Goal: Transaction & Acquisition: Obtain resource

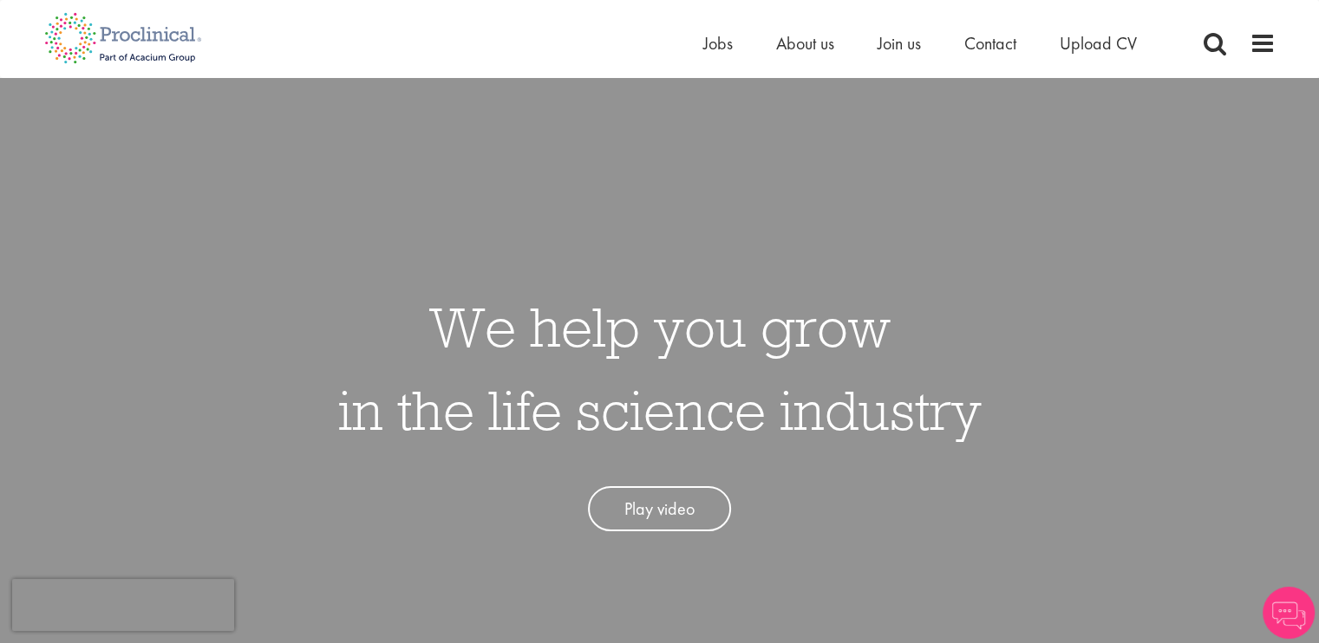
click at [711, 55] on li "Jobs" at bounding box center [717, 43] width 29 height 26
click at [711, 49] on span "Jobs" at bounding box center [717, 43] width 29 height 23
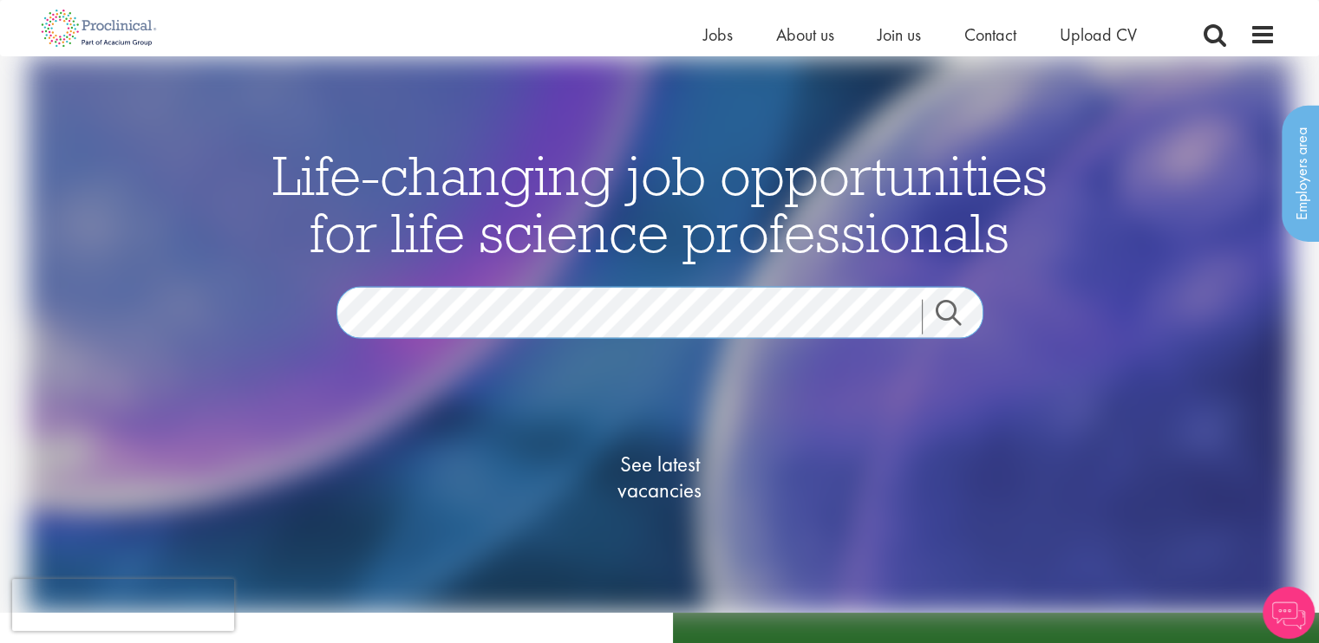
scroll to position [173, 0]
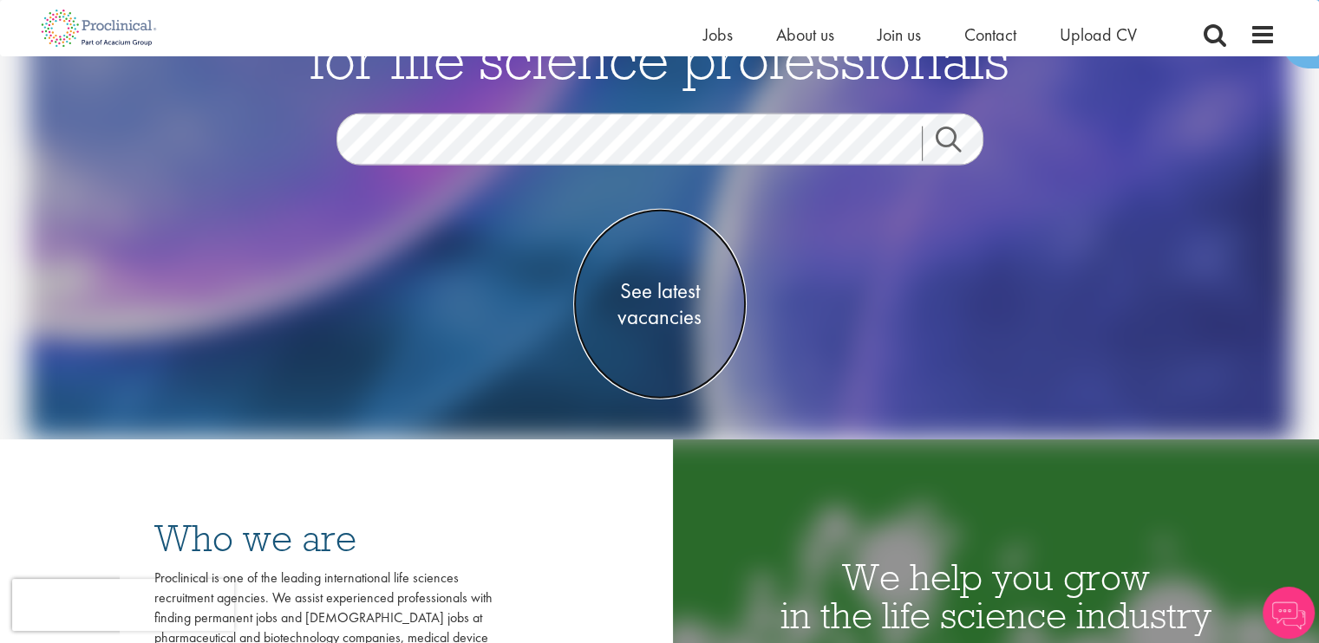
click at [652, 308] on span "See latest vacancies" at bounding box center [659, 304] width 173 height 52
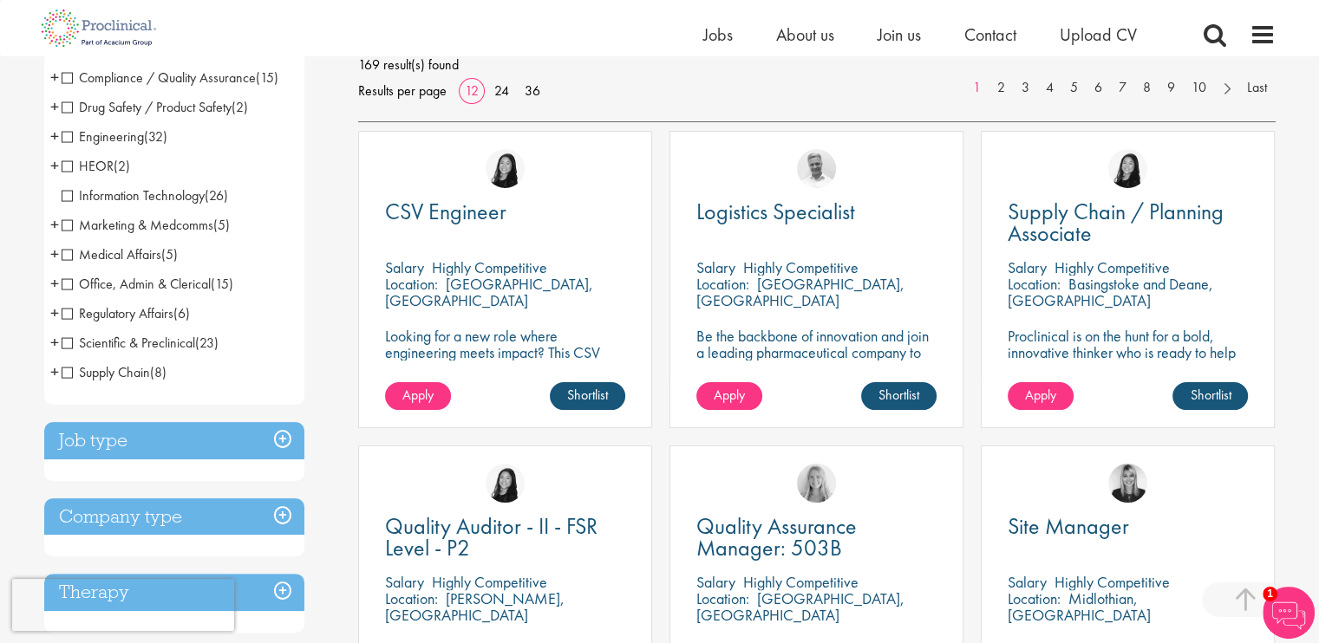
scroll to position [520, 0]
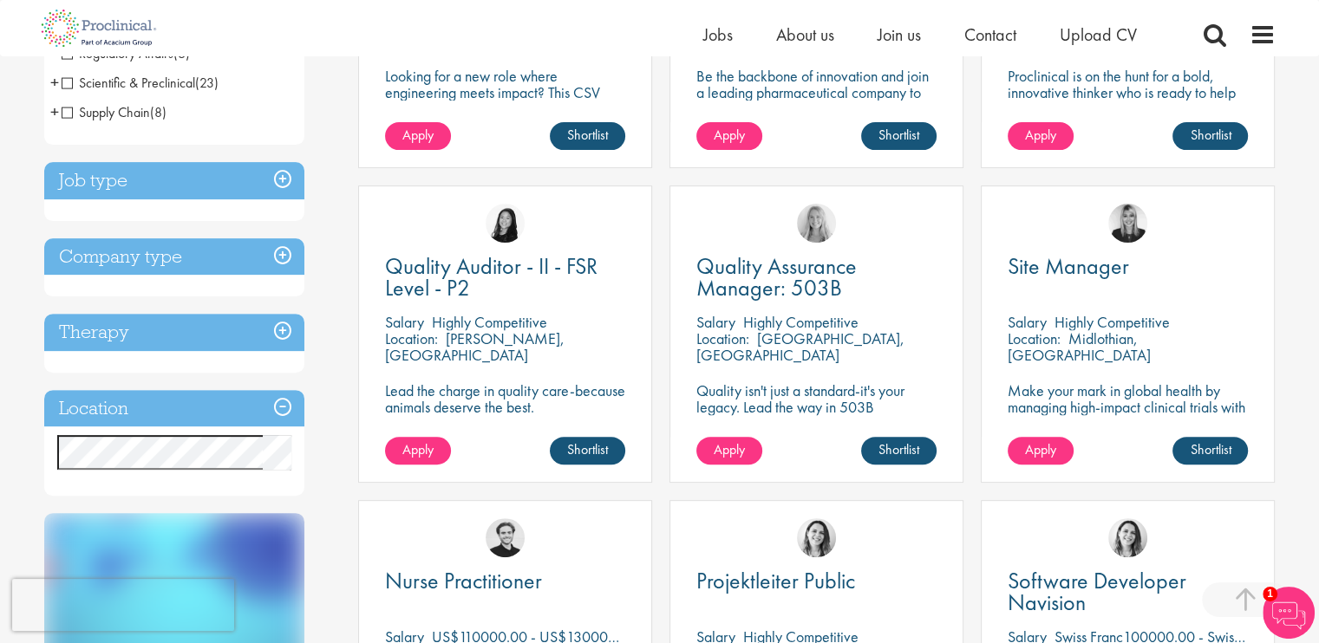
click at [325, 411] on div "Discipline Biometrics (1) - + Statistics (1) Business Development (15) - + Lice…" at bounding box center [188, 316] width 315 height 1302
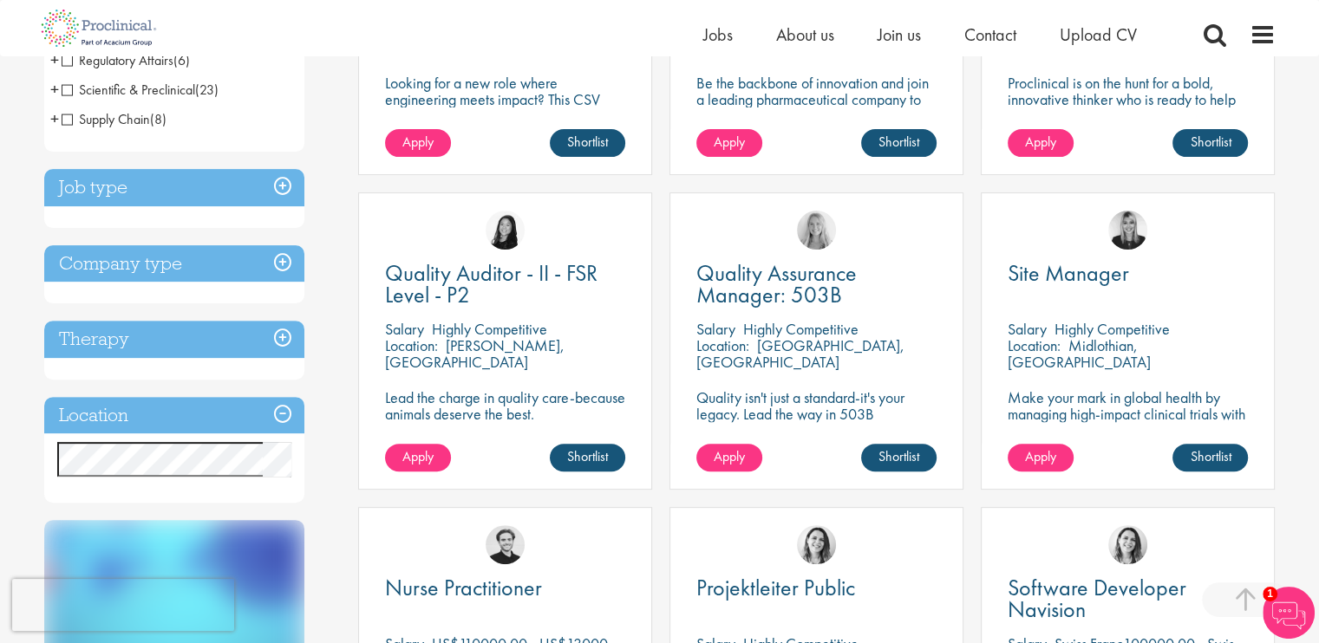
scroll to position [607, 0]
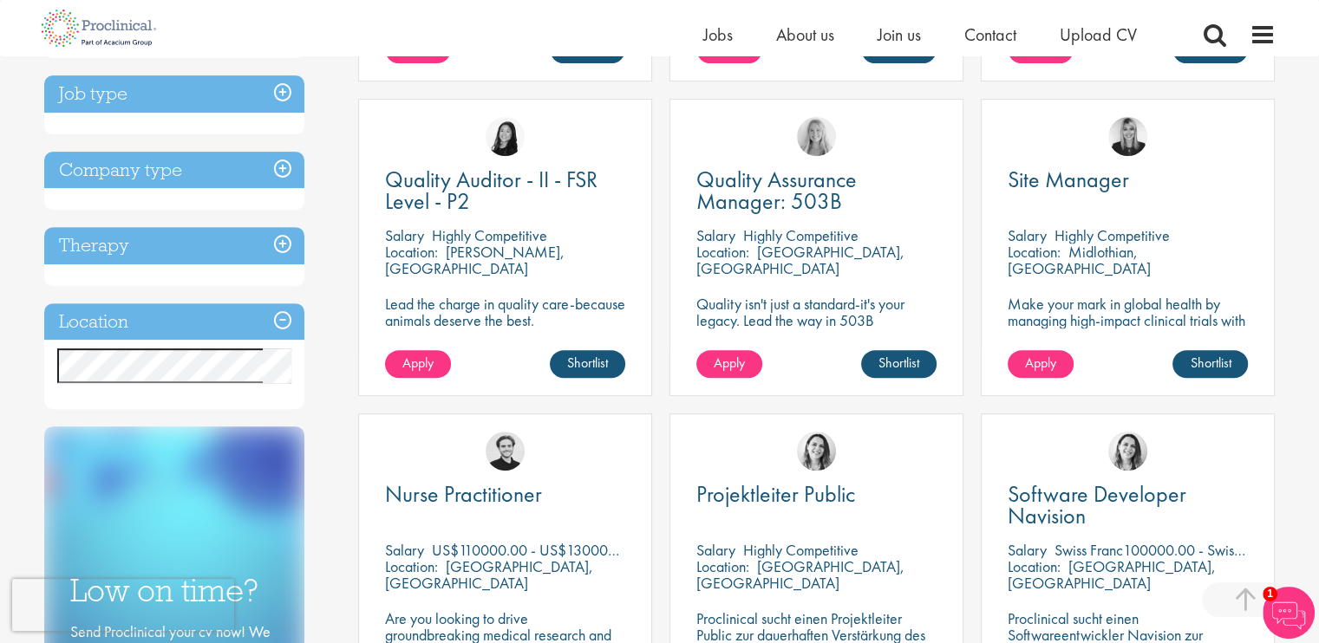
click at [281, 248] on h3 "Therapy" at bounding box center [174, 245] width 260 height 37
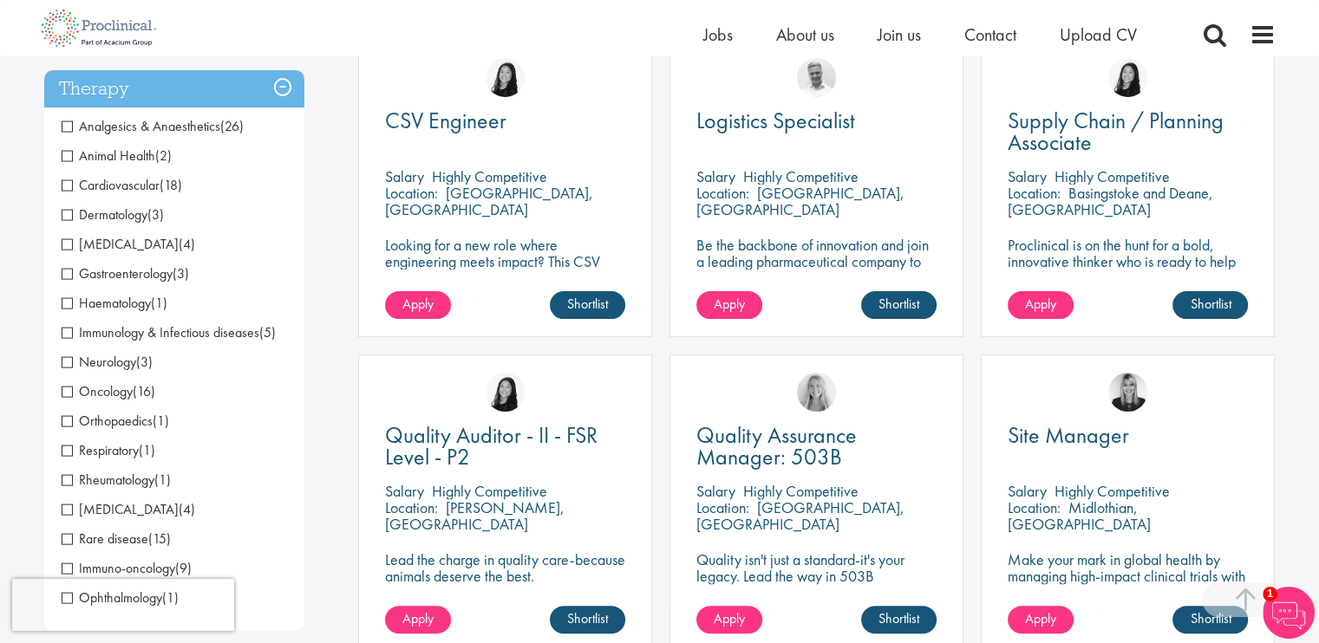
scroll to position [347, 0]
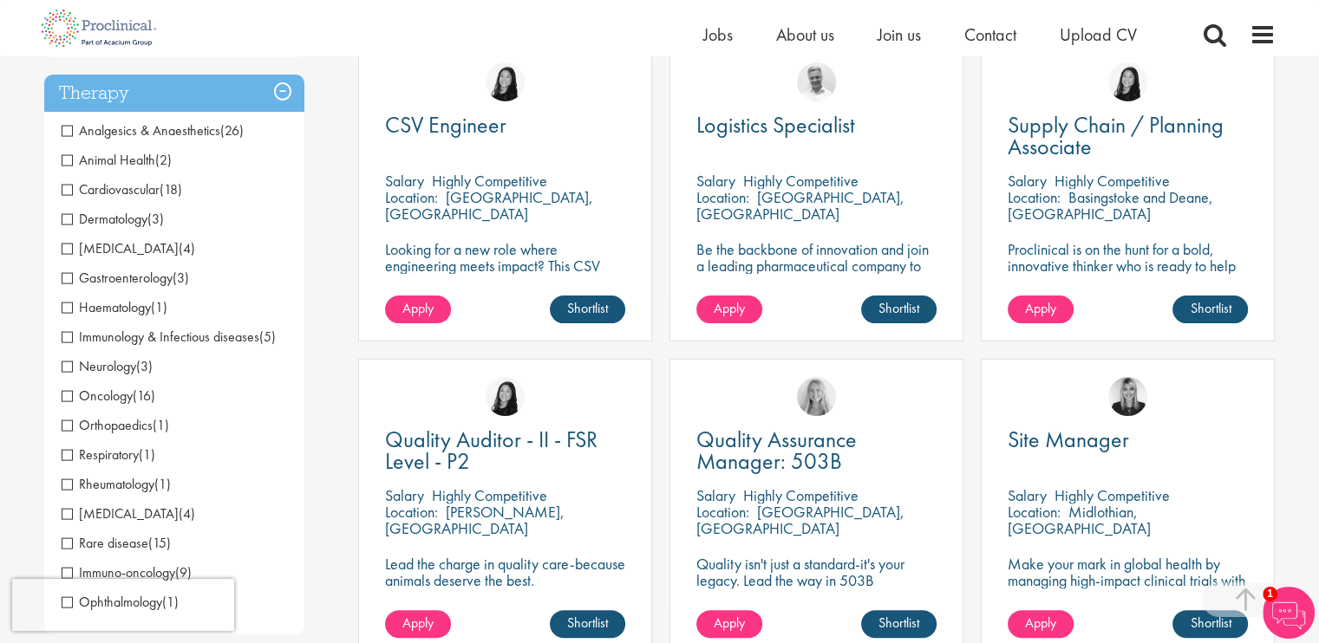
click at [279, 96] on h3 "Therapy" at bounding box center [174, 93] width 260 height 37
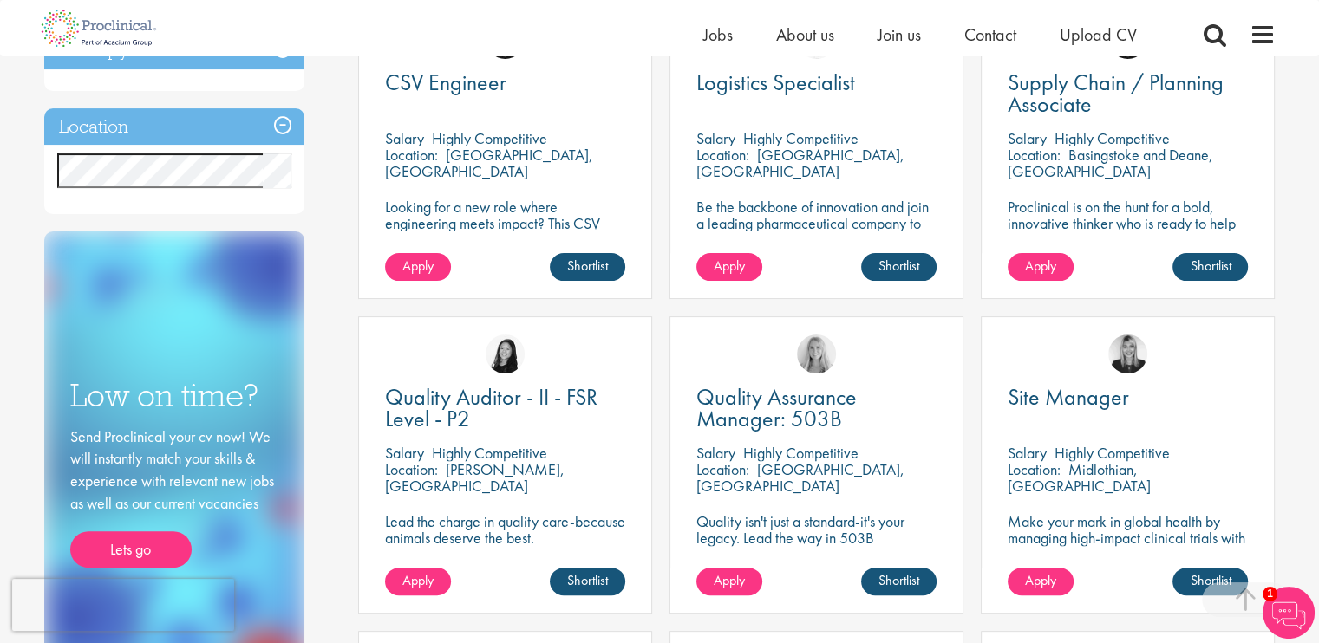
scroll to position [153, 0]
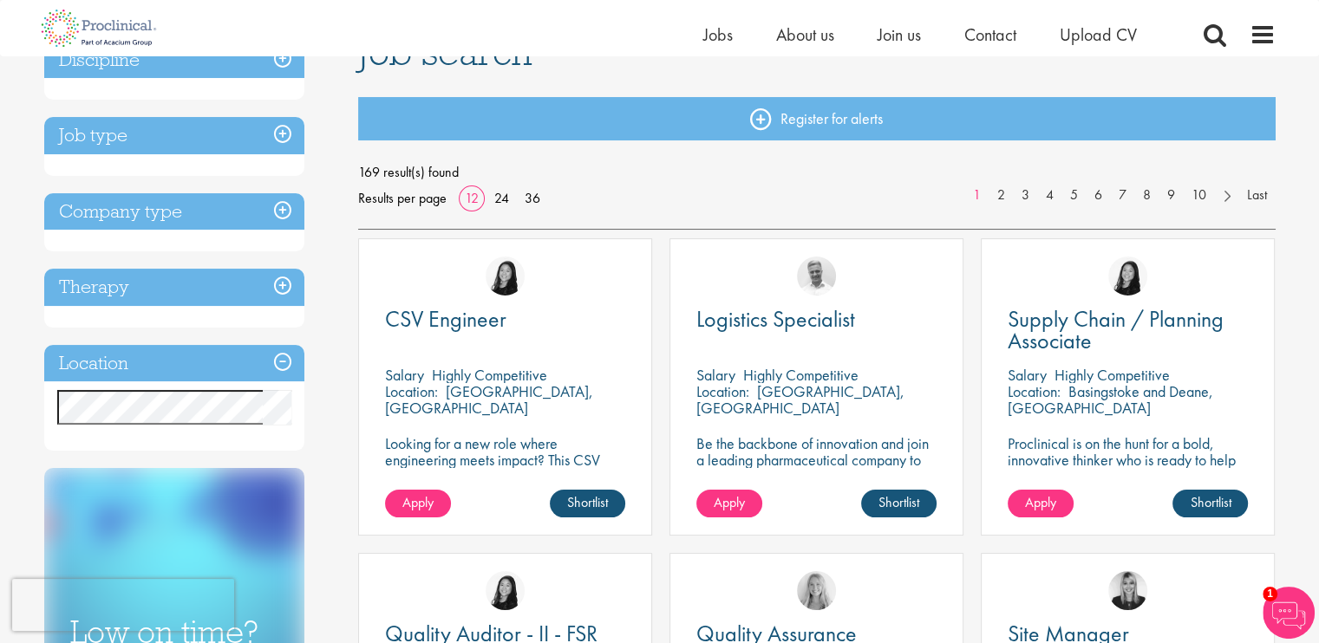
click at [274, 364] on h3 "Location" at bounding box center [174, 363] width 260 height 37
click at [310, 396] on div "Discipline Biometrics (1) - + Statistics (1) Business Development (15) - + Lice…" at bounding box center [188, 477] width 315 height 889
click at [1214, 40] on span at bounding box center [1215, 35] width 26 height 26
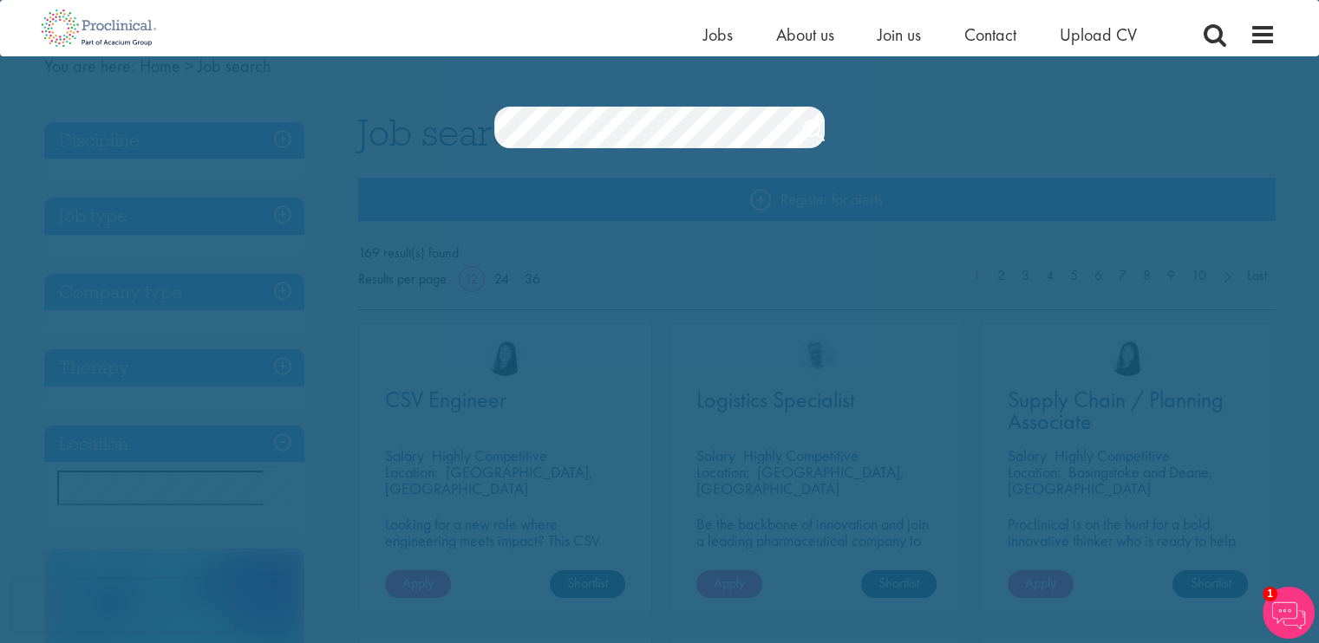
scroll to position [0, 0]
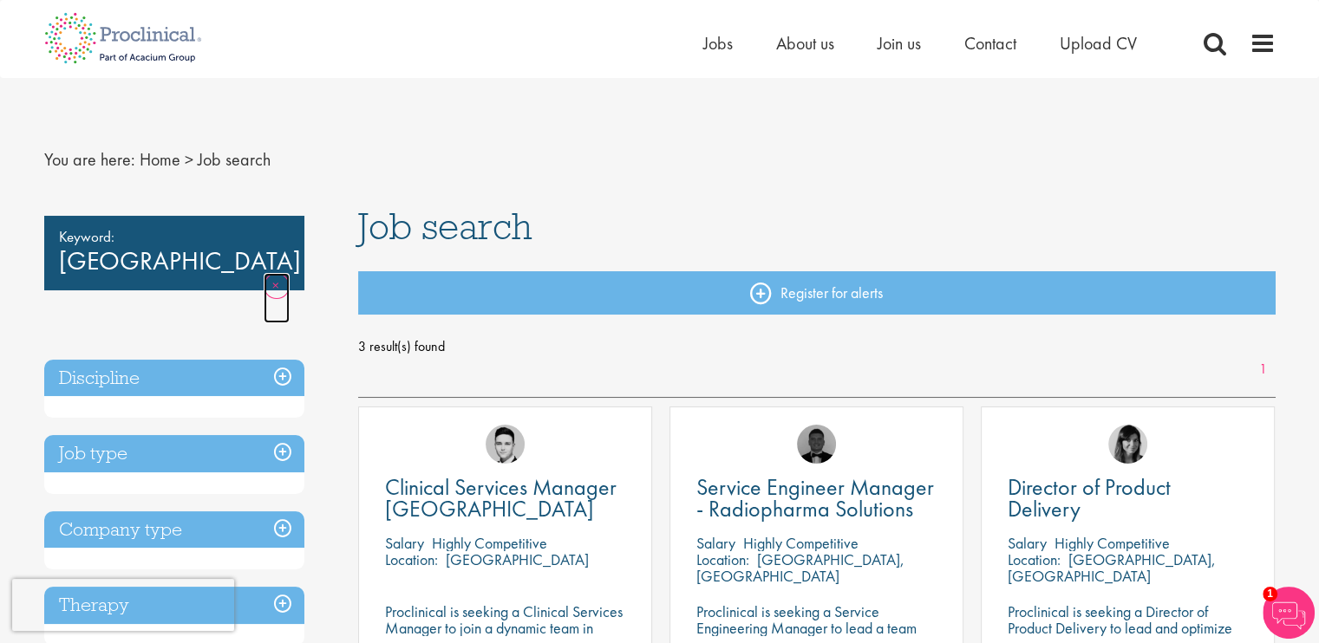
click at [276, 273] on link "Remove" at bounding box center [277, 298] width 26 height 50
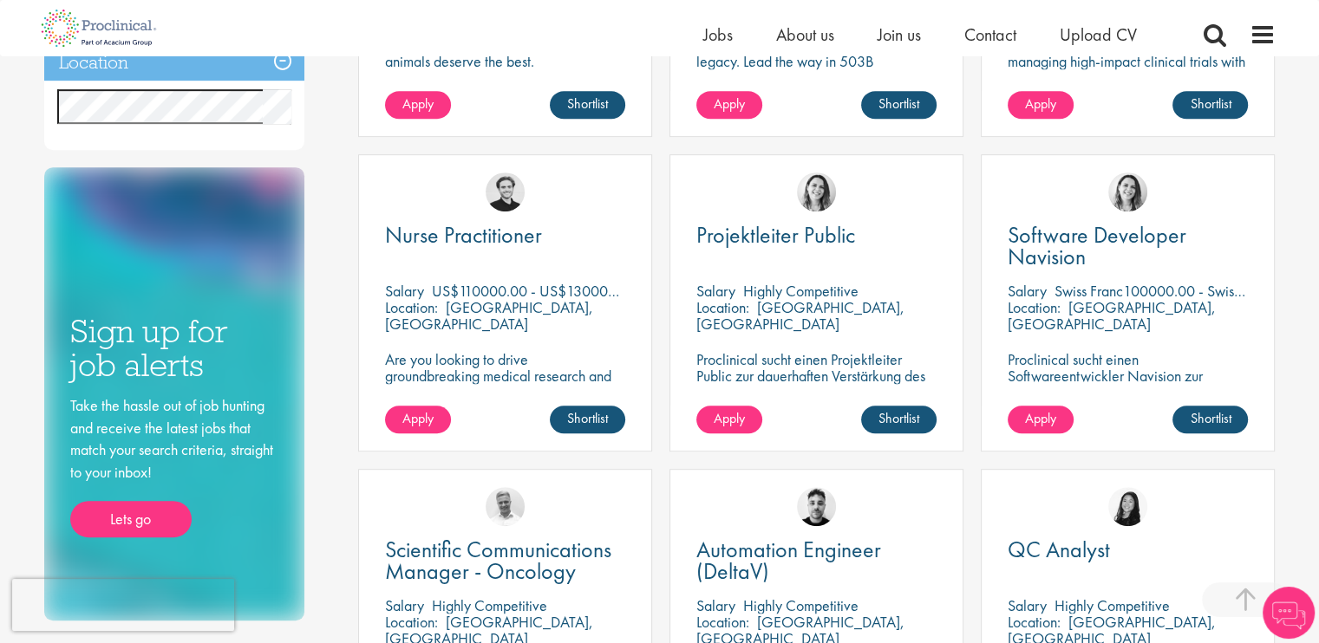
scroll to position [780, 0]
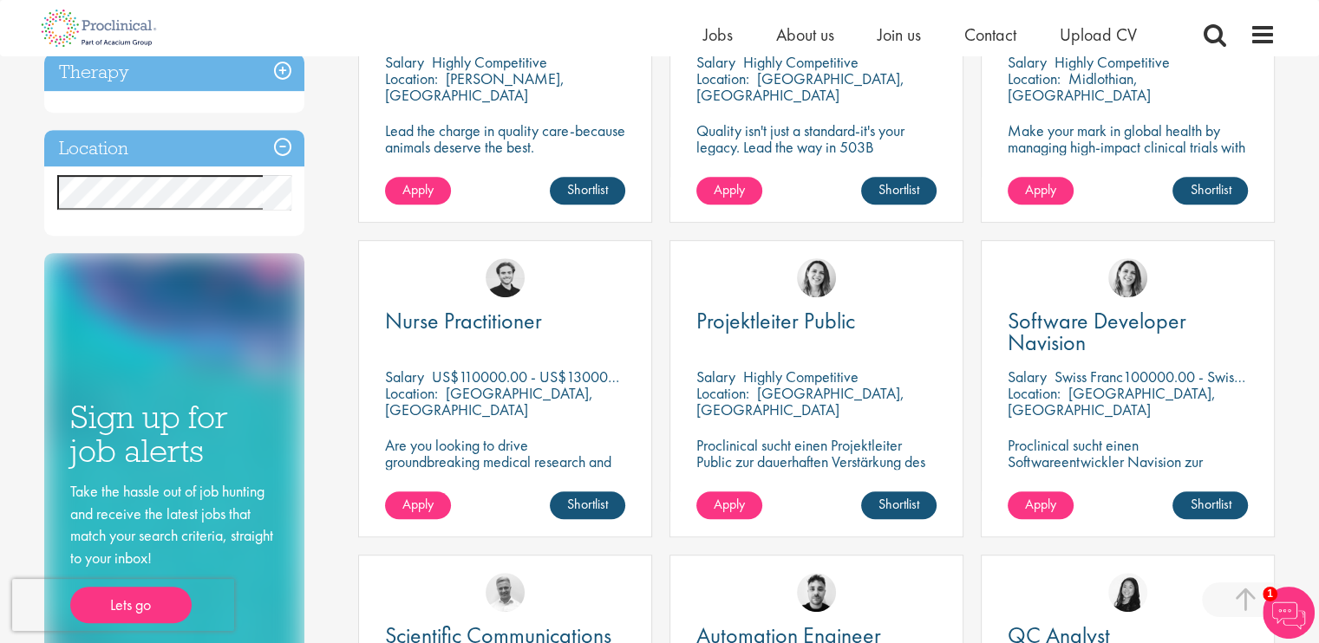
click at [213, 230] on div "Location Specified location Miles" at bounding box center [174, 183] width 260 height 107
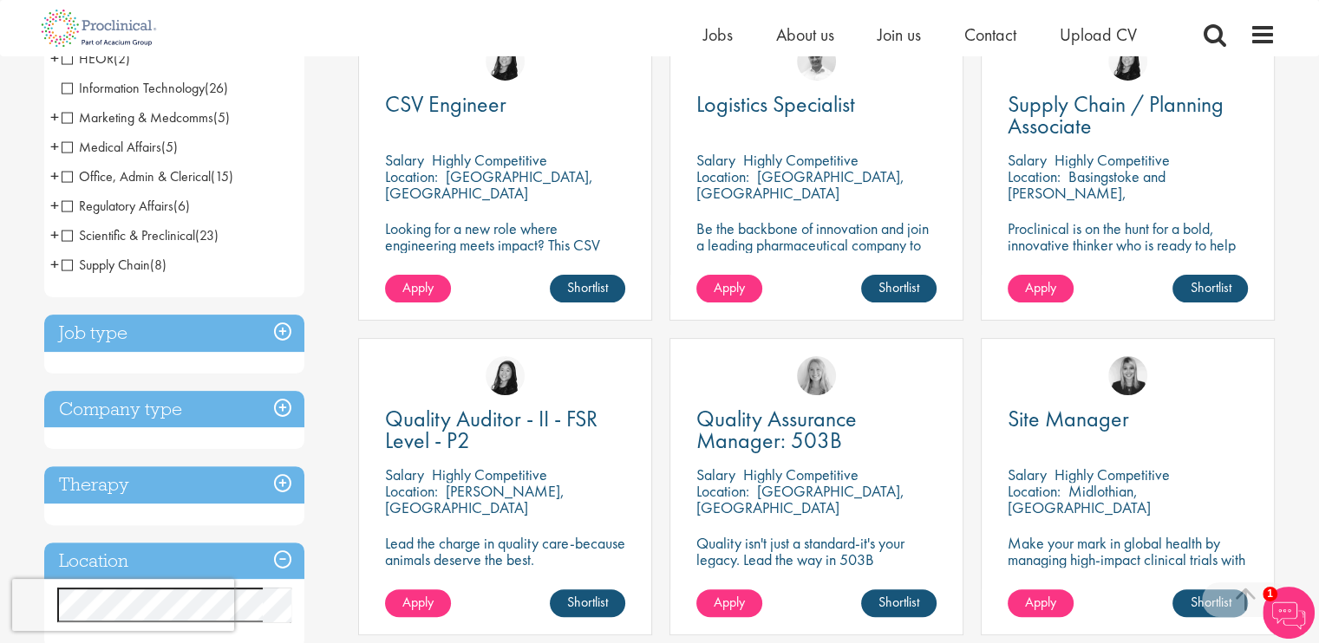
scroll to position [347, 0]
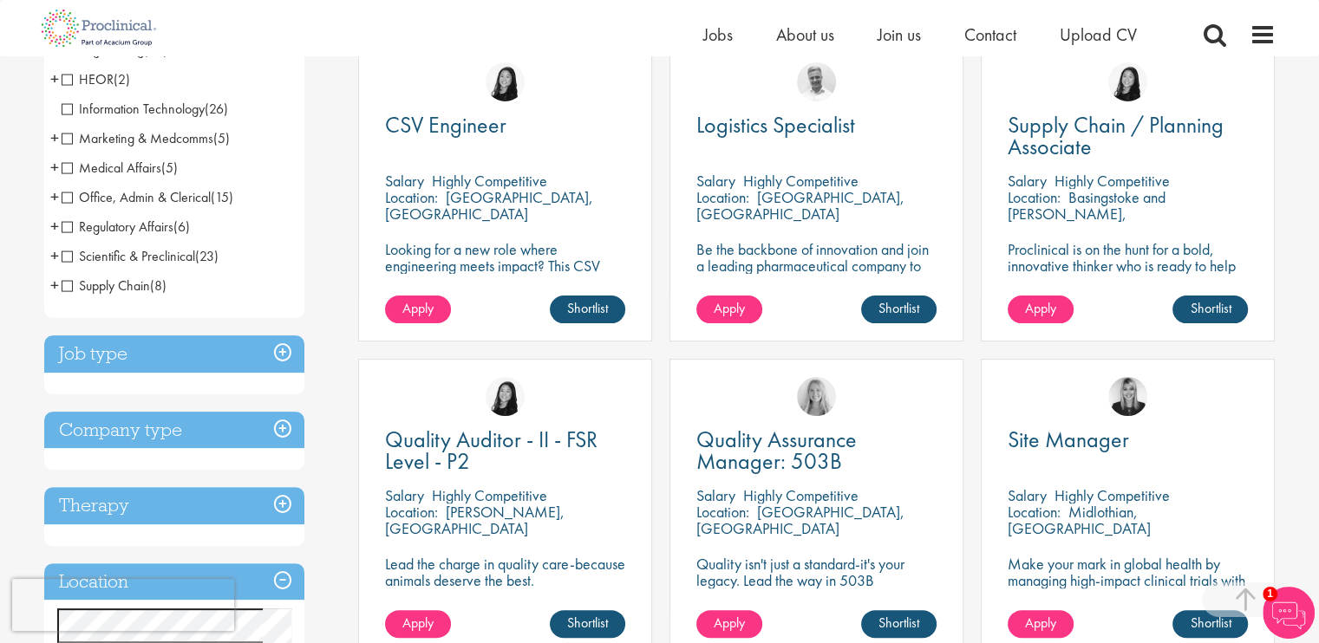
click at [201, 353] on h3 "Job type" at bounding box center [174, 353] width 260 height 37
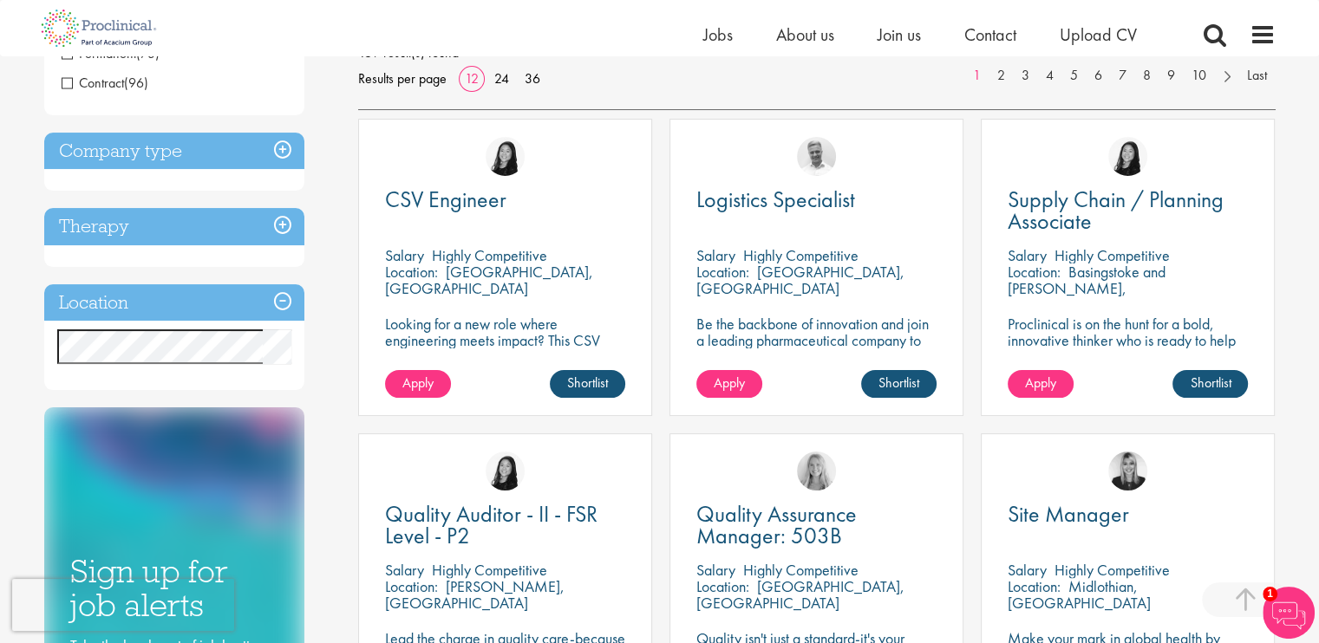
scroll to position [87, 0]
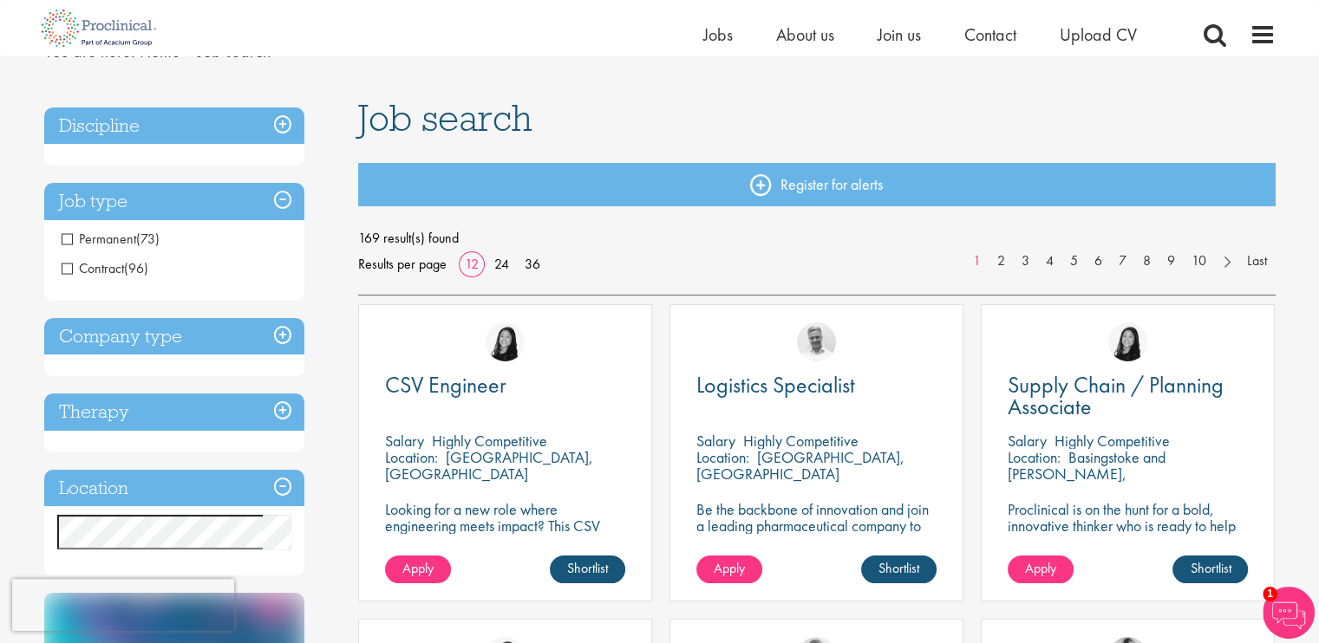
click at [64, 267] on span "Contract" at bounding box center [93, 268] width 62 height 18
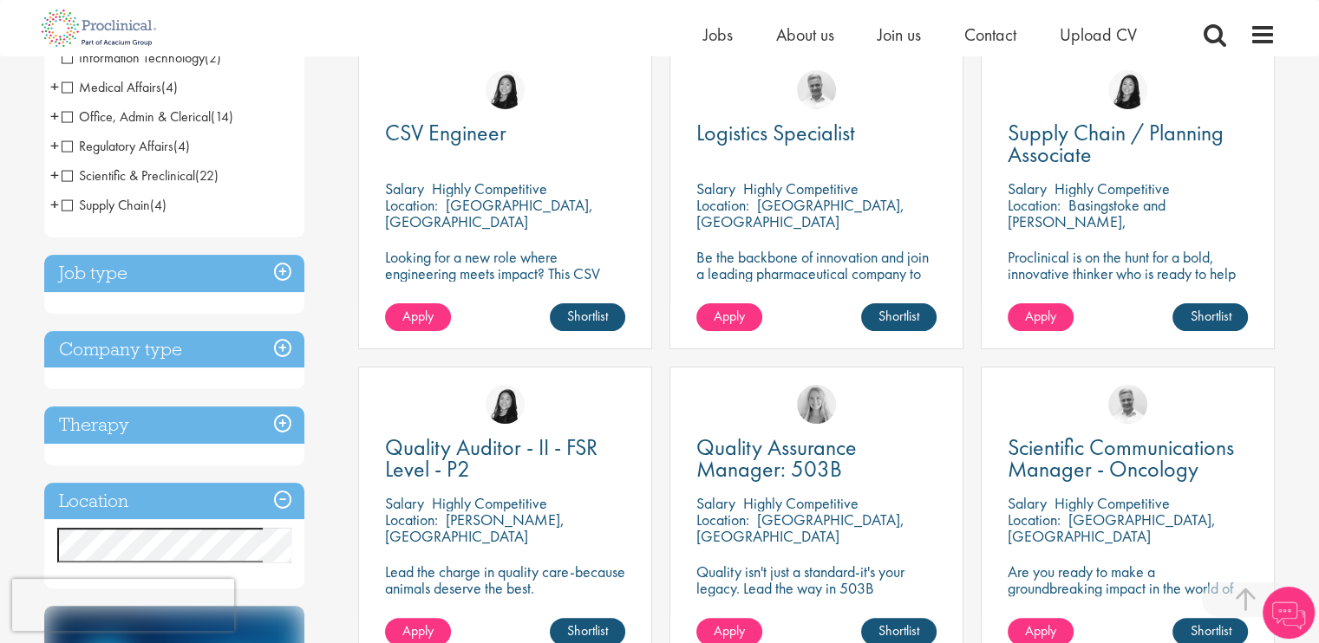
scroll to position [520, 0]
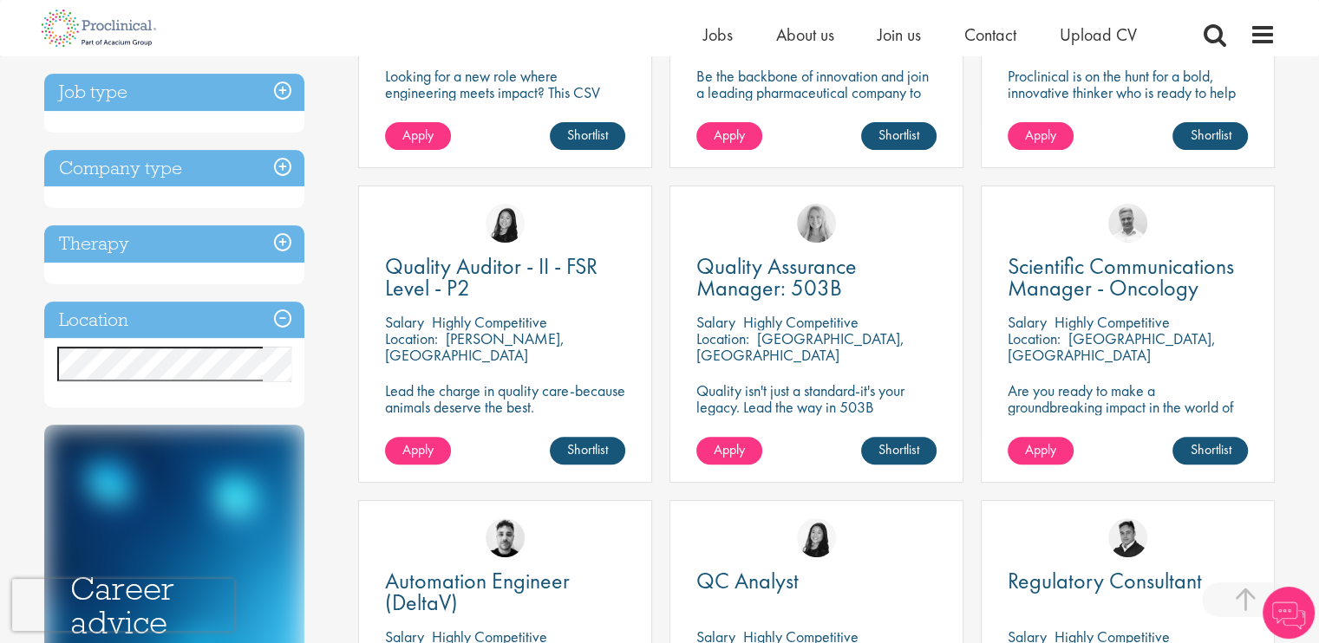
click at [284, 316] on h3 "Location" at bounding box center [174, 320] width 260 height 37
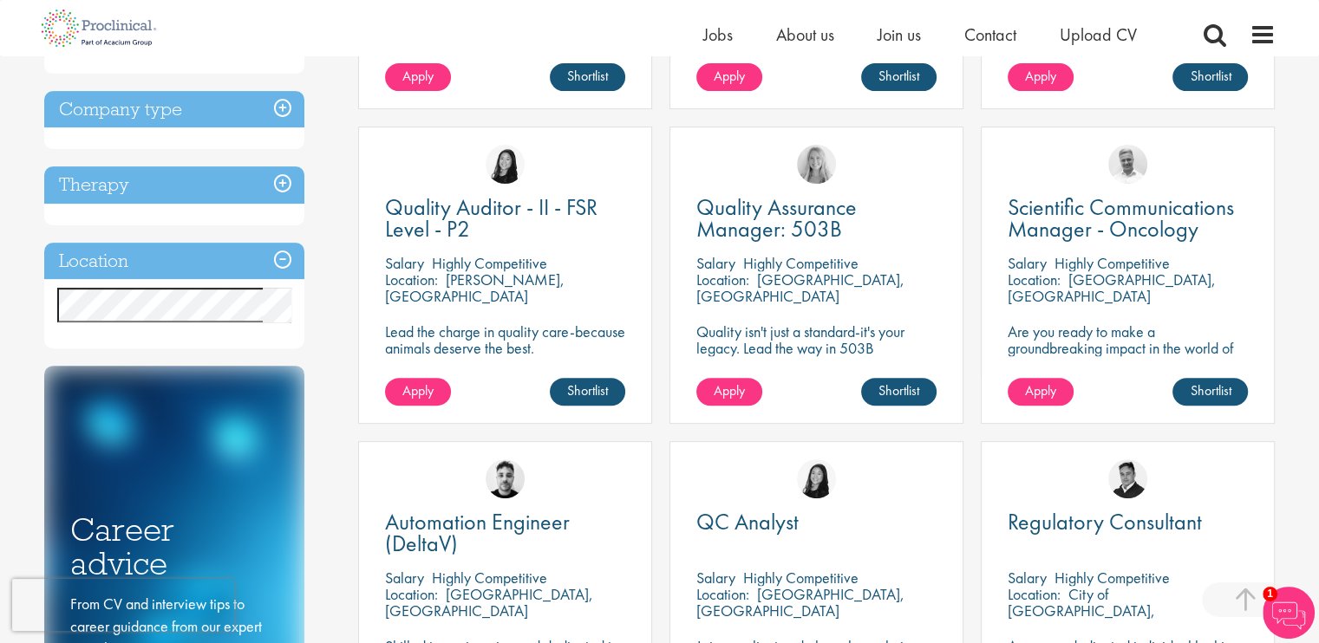
scroll to position [607, 0]
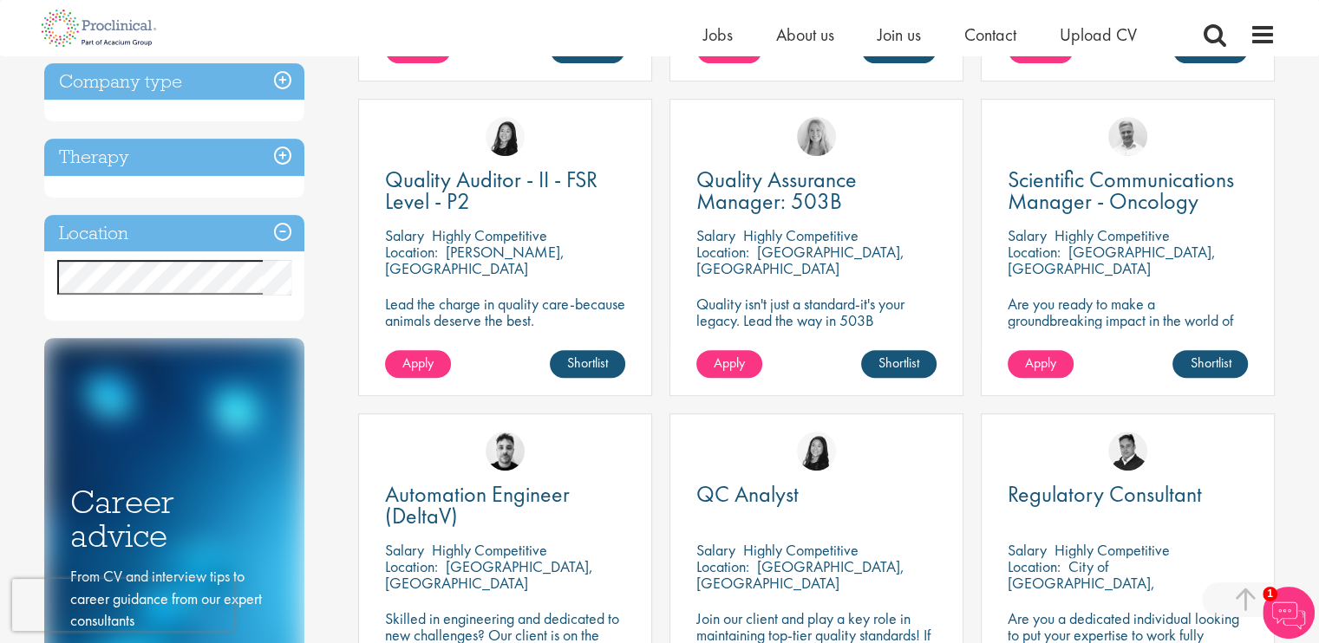
click at [169, 315] on div "Location Specified location Miles" at bounding box center [174, 268] width 260 height 107
click at [279, 310] on div "Location Specified location Miles" at bounding box center [174, 268] width 260 height 107
drag, startPoint x: 291, startPoint y: 297, endPoint x: 294, endPoint y: 289, distance: 9.1
click at [292, 296] on div "Location Specified location Miles" at bounding box center [174, 268] width 260 height 107
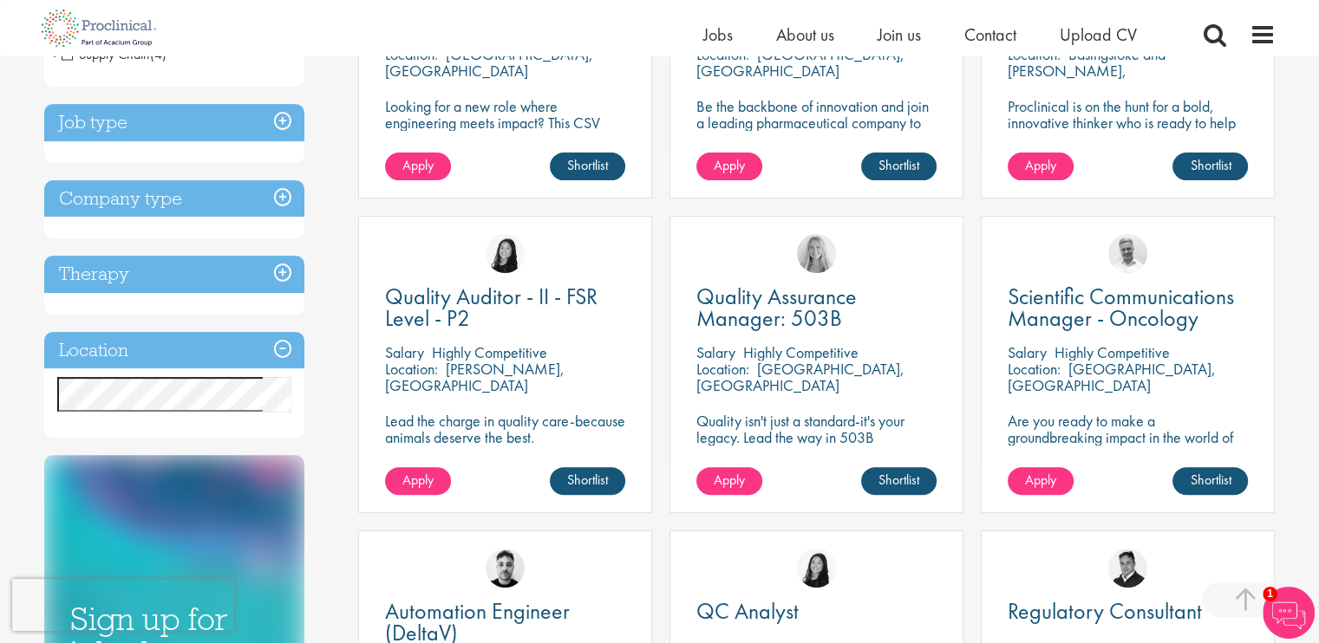
scroll to position [607, 0]
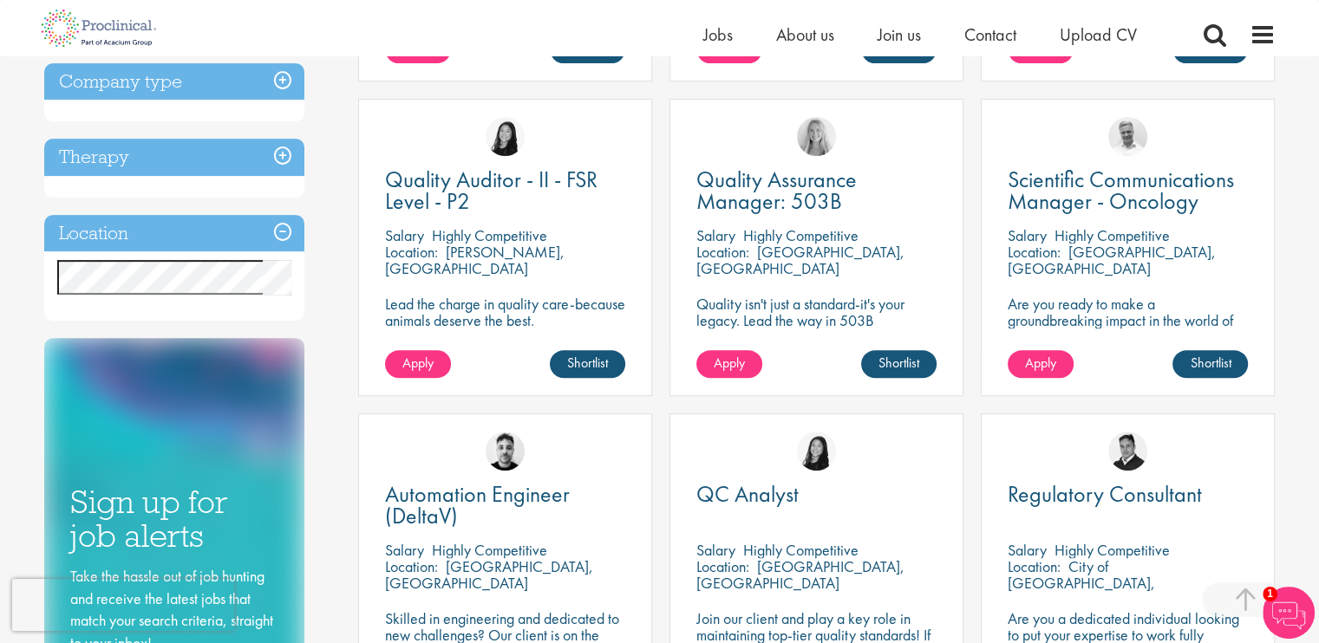
click at [343, 231] on div "Discipline Business Development (4) - + Licensing (1) Commercial Operations (3)…" at bounding box center [188, 186] width 315 height 1214
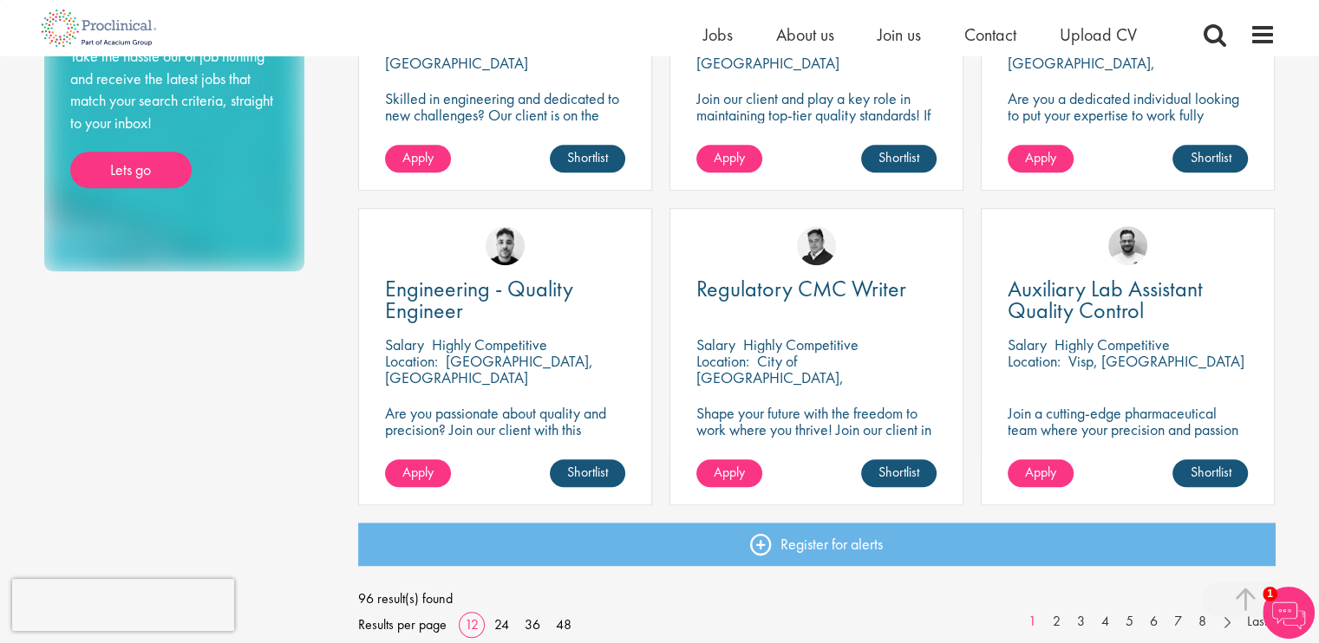
scroll to position [1300, 0]
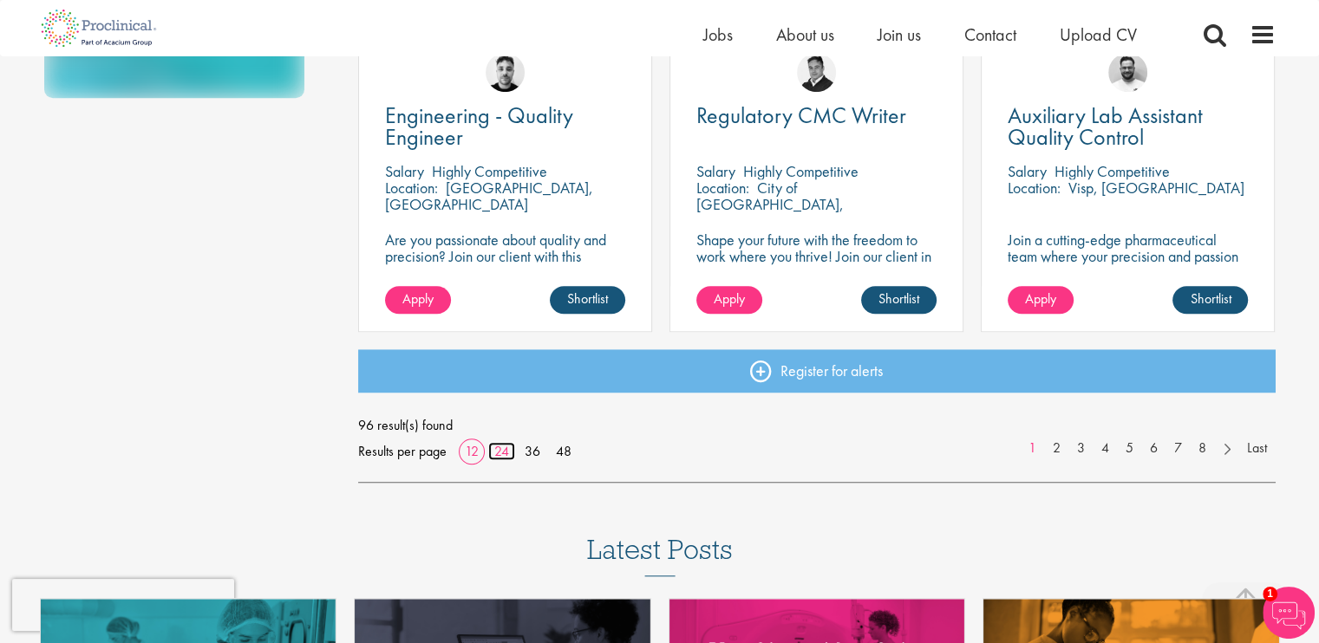
click at [498, 457] on link "24" at bounding box center [501, 451] width 27 height 18
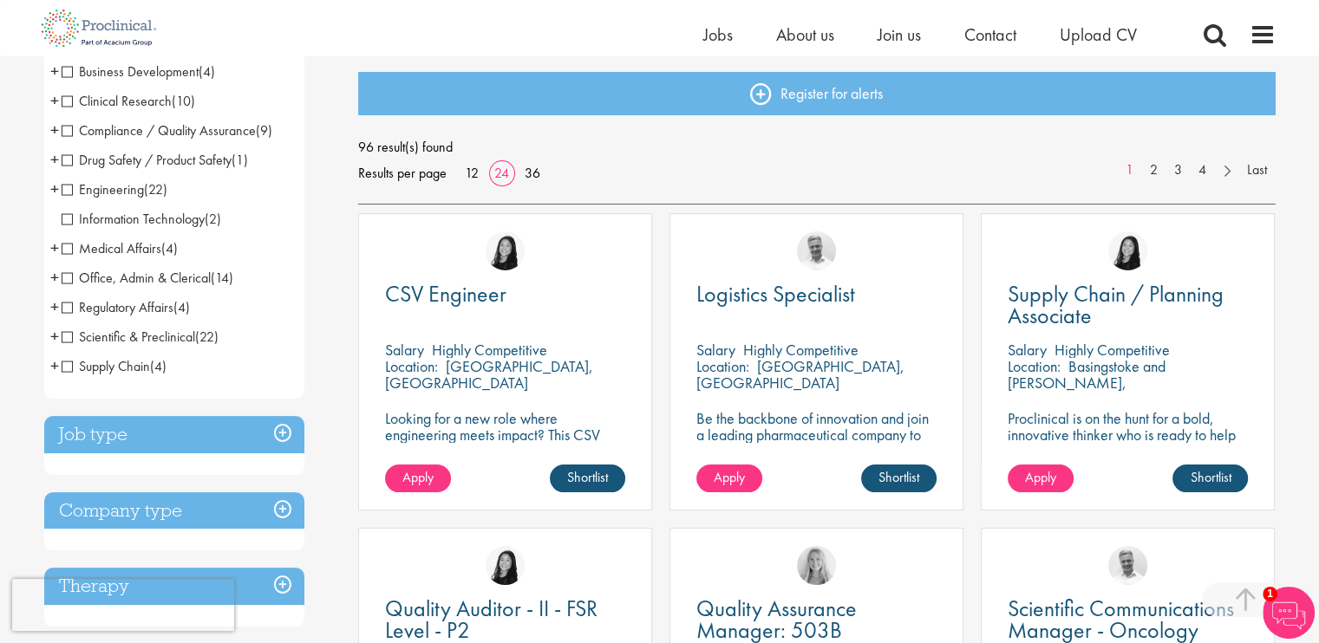
scroll to position [347, 0]
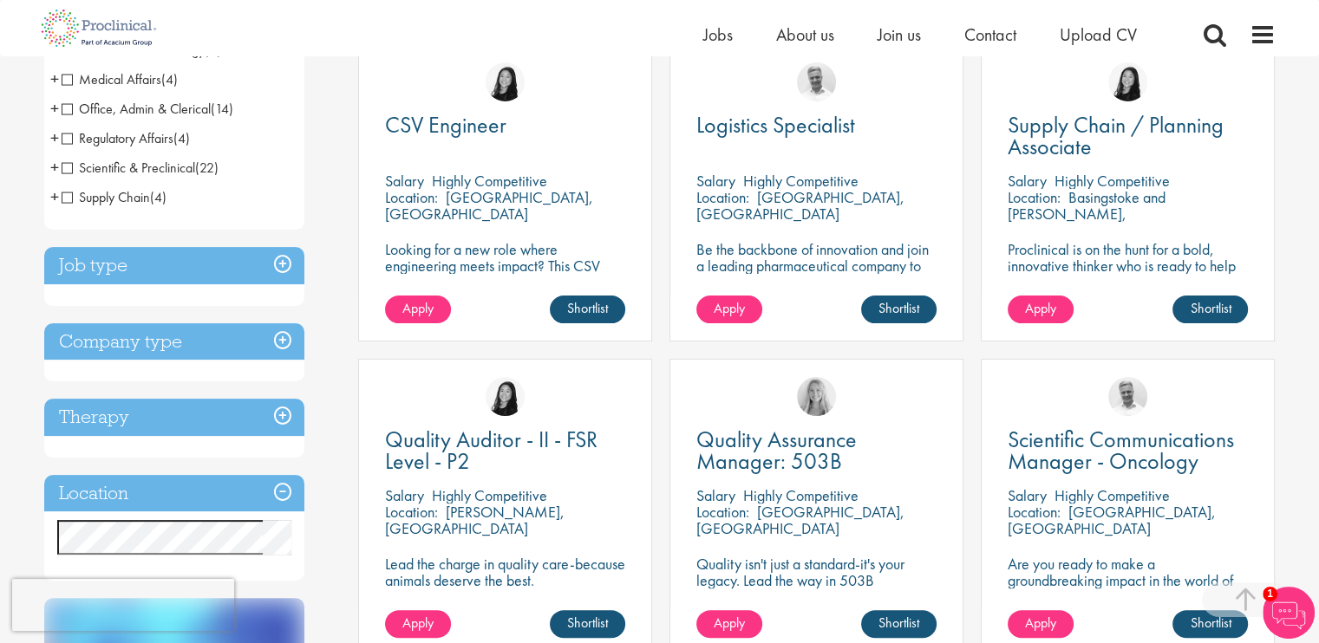
click at [278, 264] on h3 "Job type" at bounding box center [174, 265] width 260 height 37
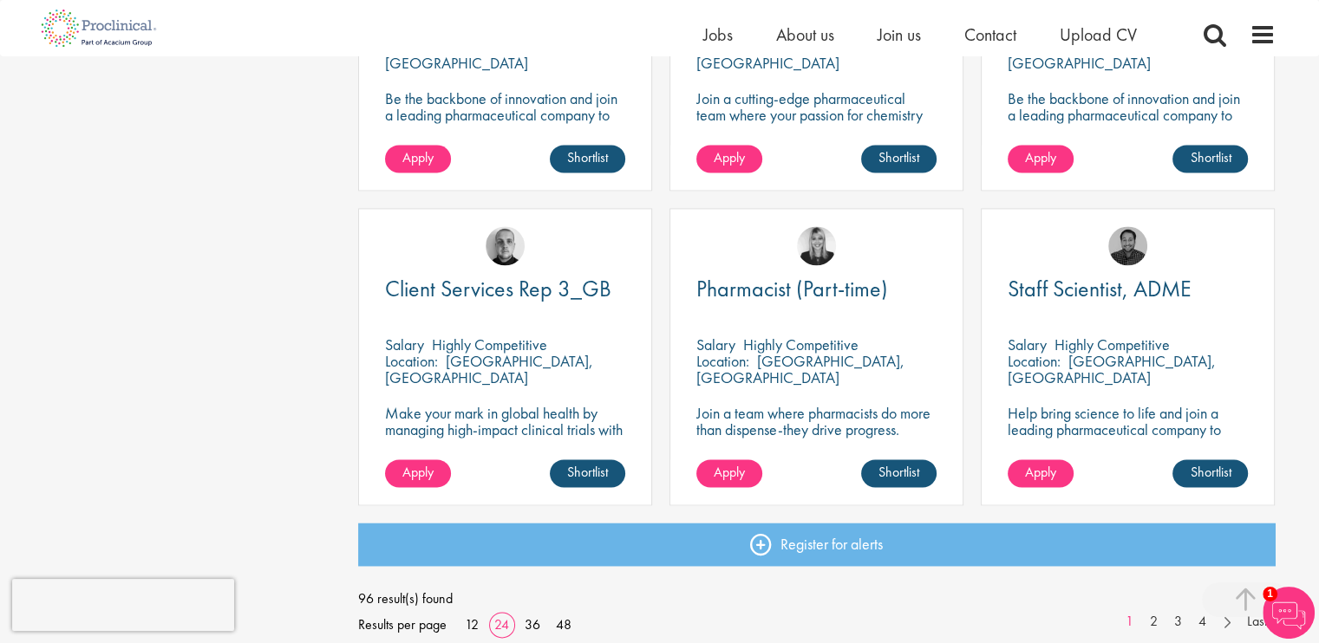
scroll to position [2601, 0]
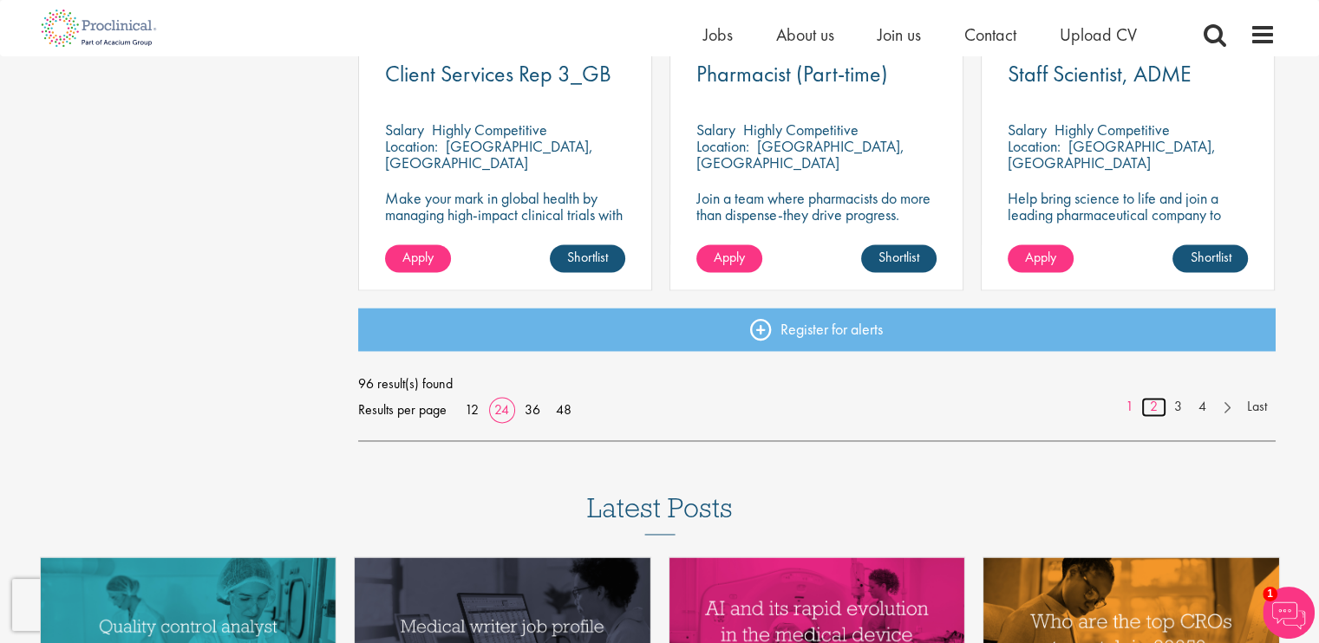
click at [1151, 407] on link "2" at bounding box center [1153, 407] width 25 height 20
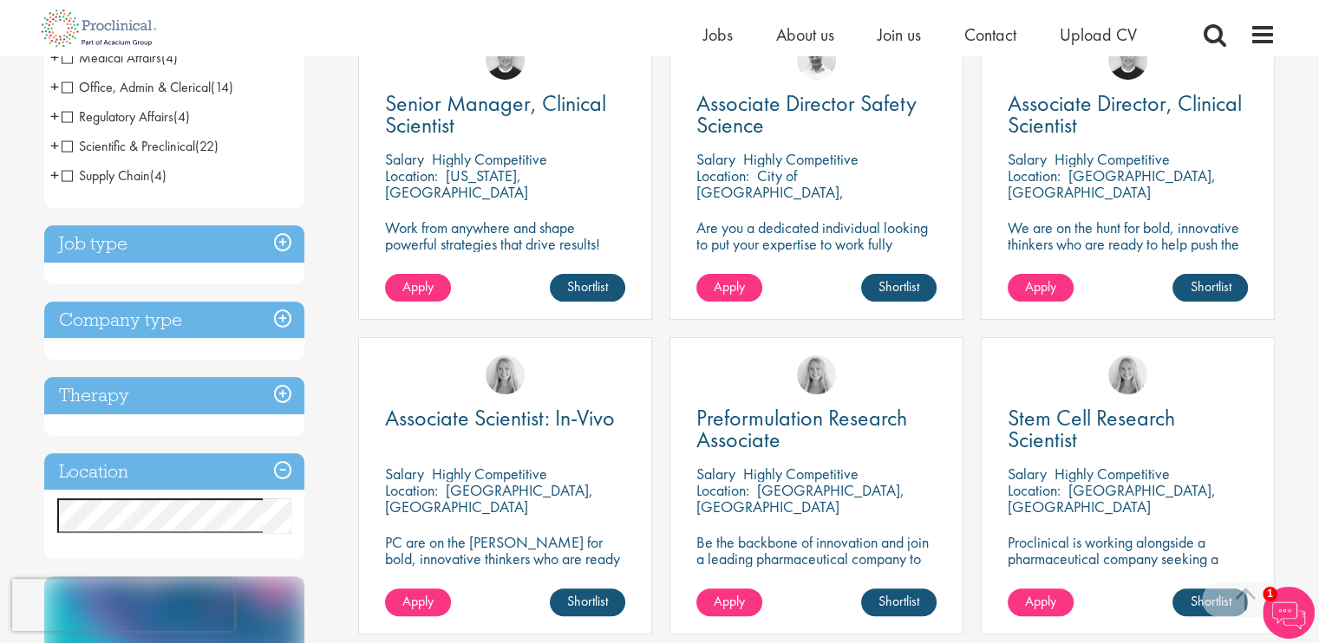
scroll to position [347, 0]
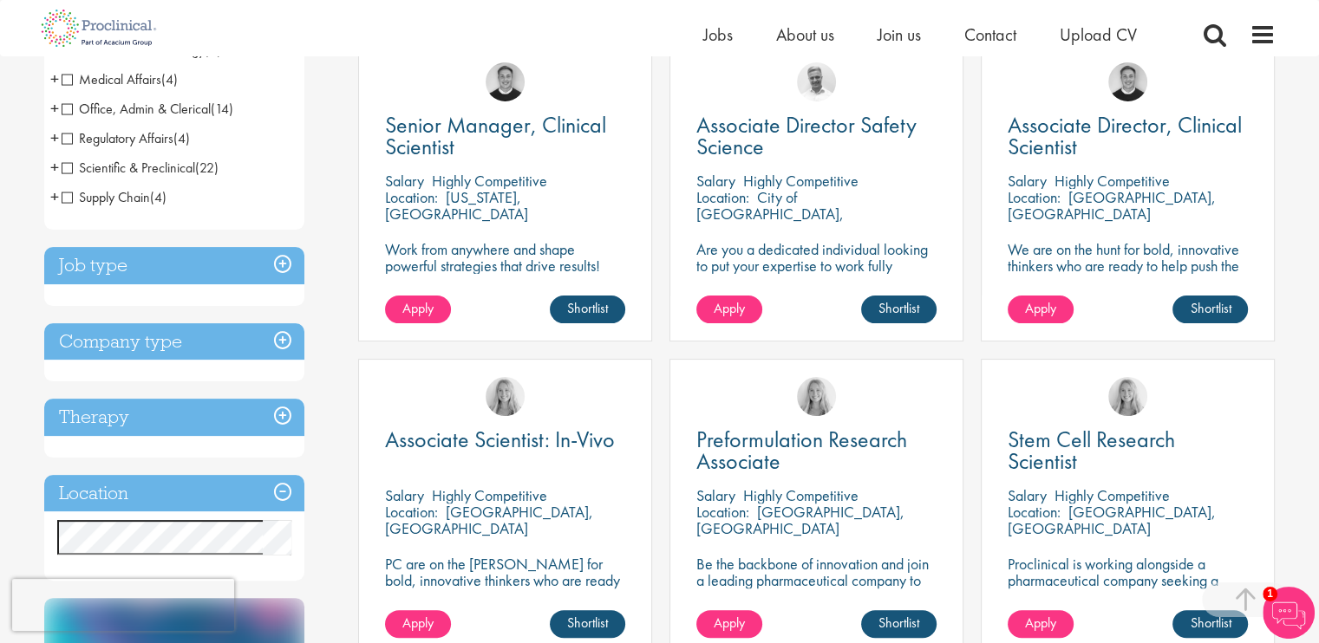
click at [285, 341] on h3 "Company type" at bounding box center [174, 341] width 260 height 37
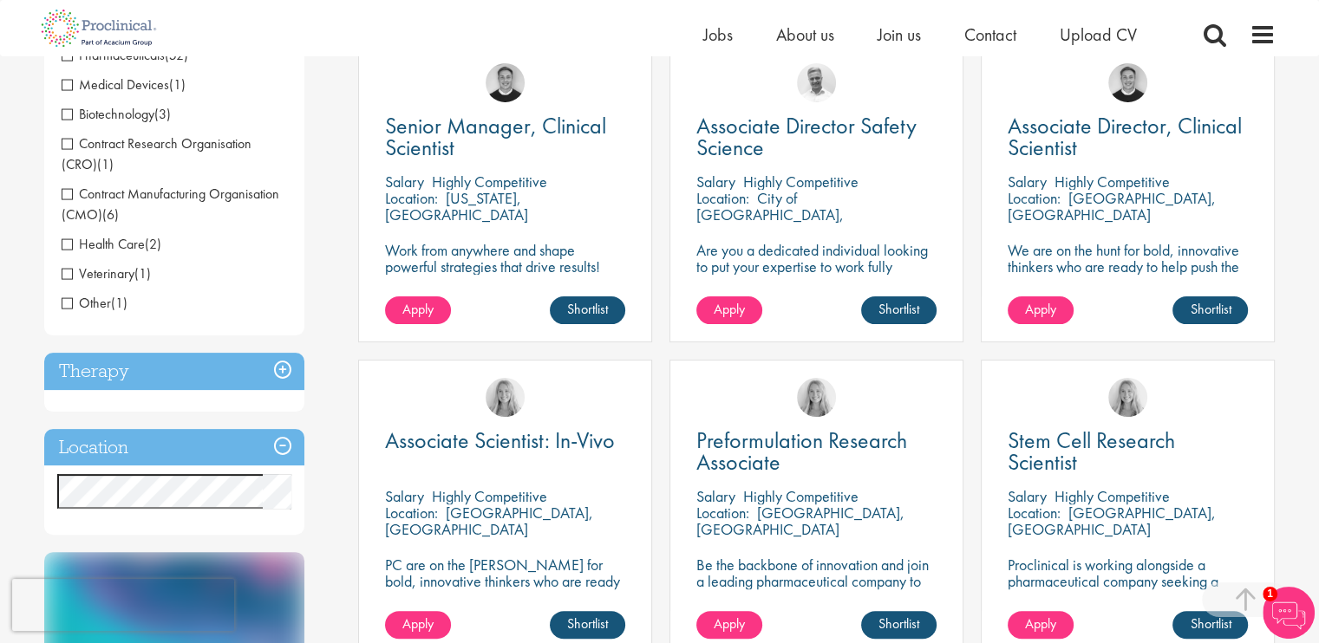
scroll to position [259, 0]
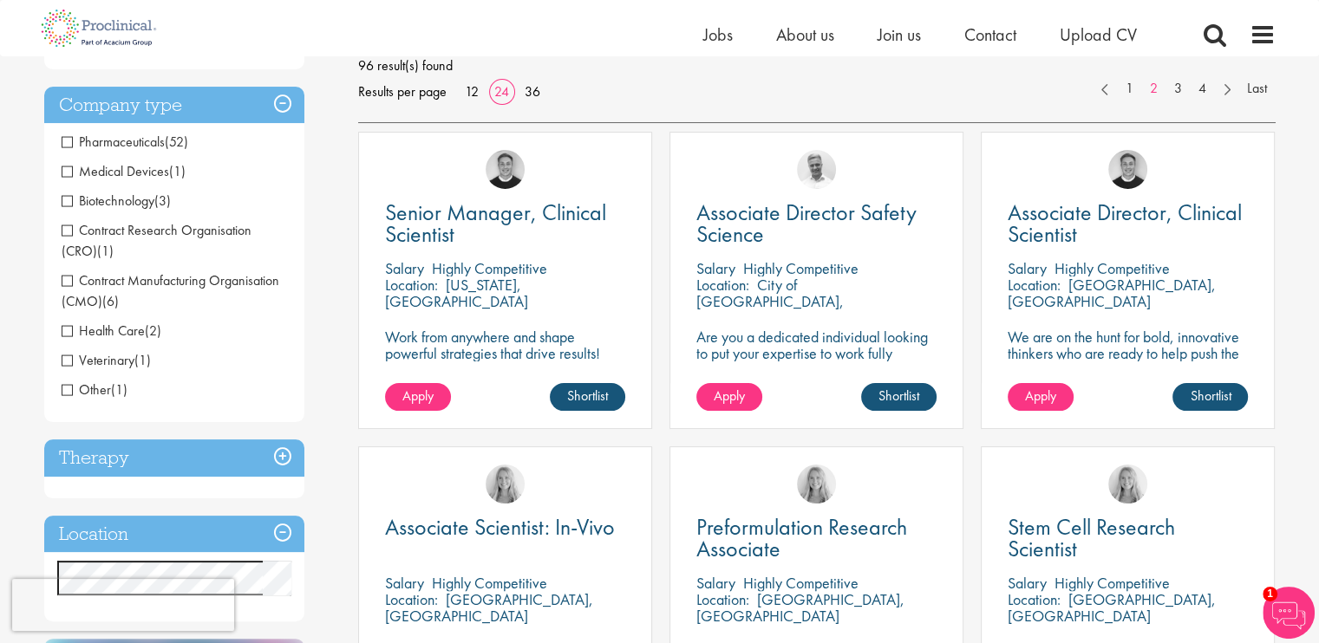
click at [281, 94] on h3 "Company type" at bounding box center [174, 105] width 260 height 37
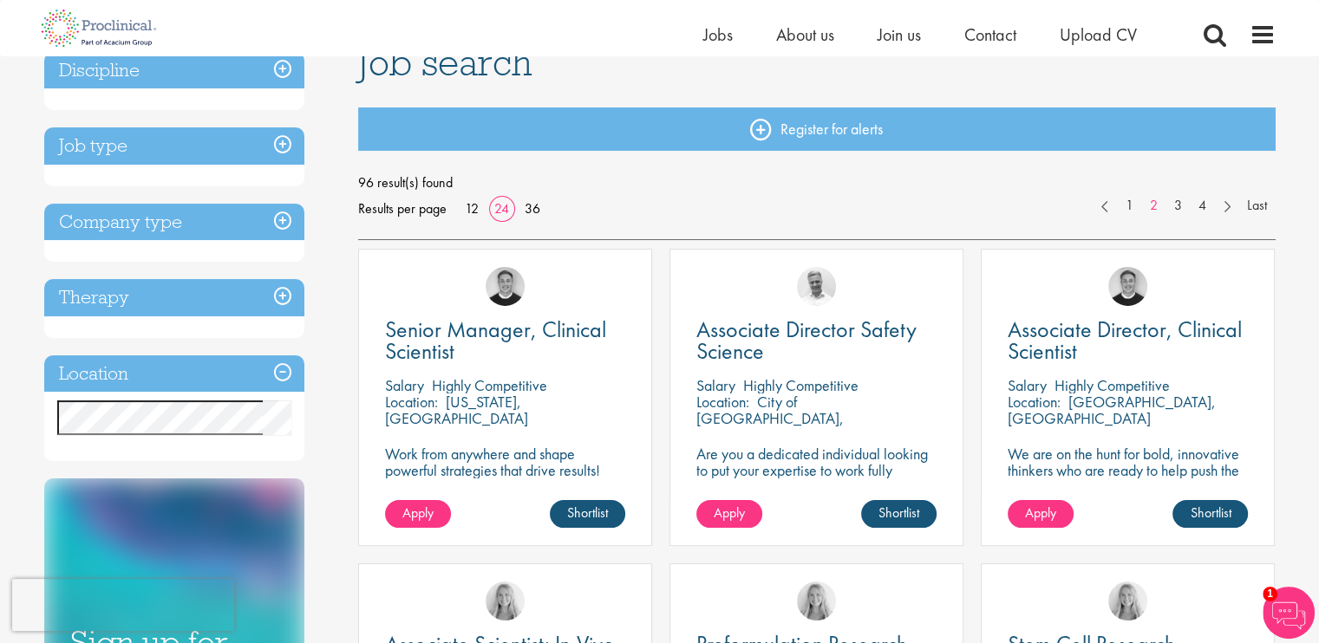
scroll to position [0, 0]
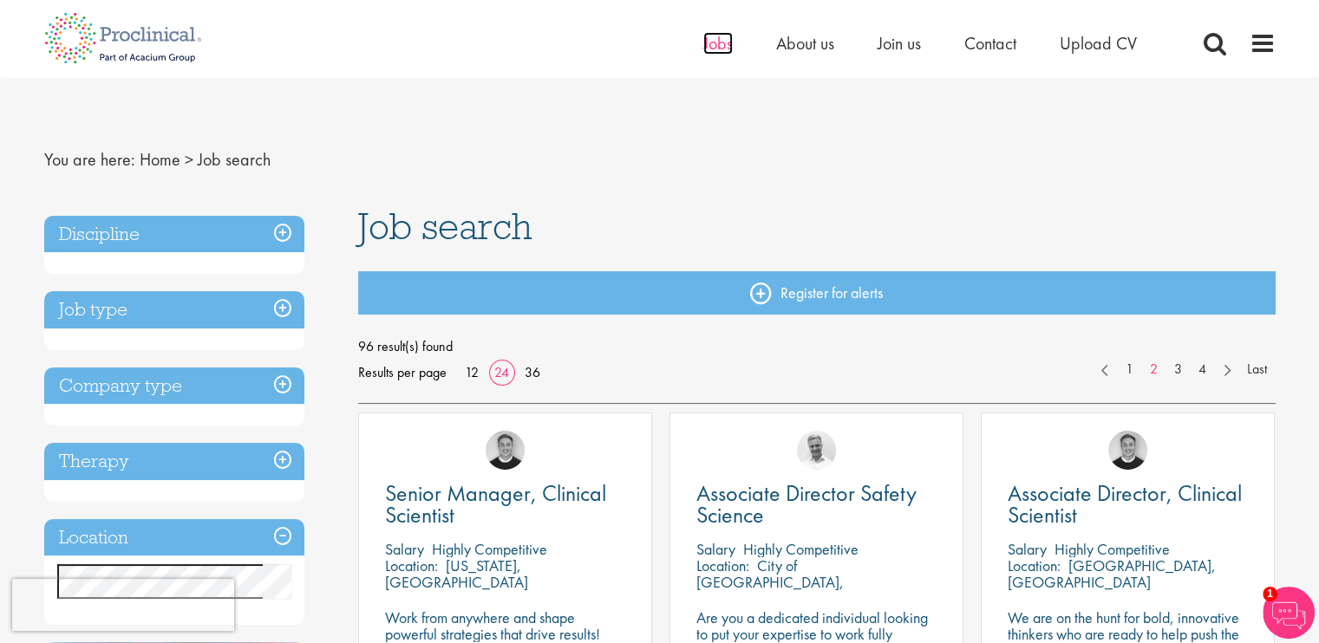
click at [725, 39] on span "Jobs" at bounding box center [717, 43] width 29 height 23
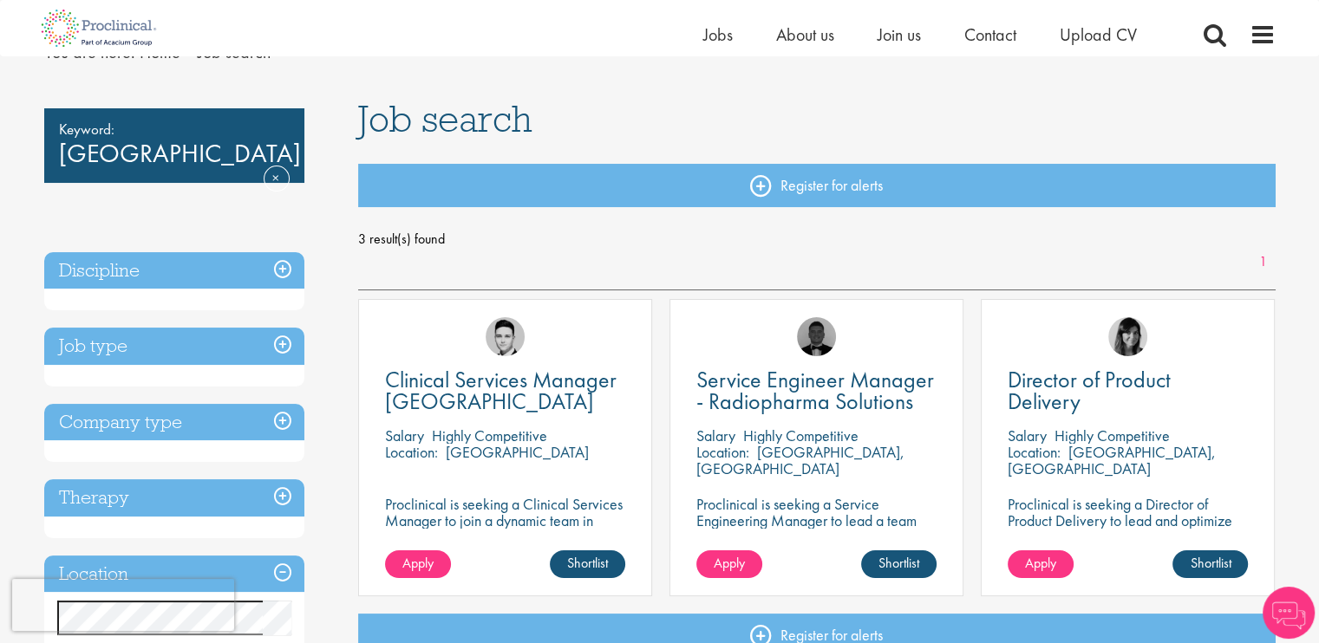
scroll to position [87, 0]
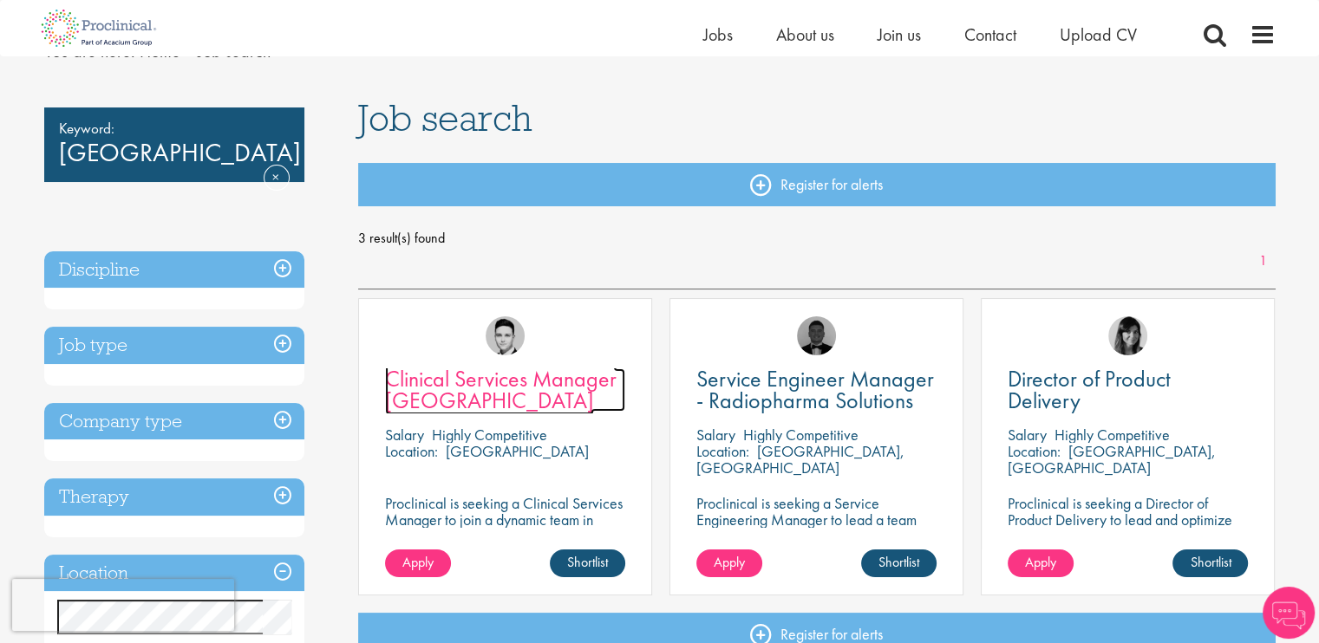
click at [423, 397] on span "Clinical Services Manager [GEOGRAPHIC_DATA]" at bounding box center [500, 389] width 231 height 51
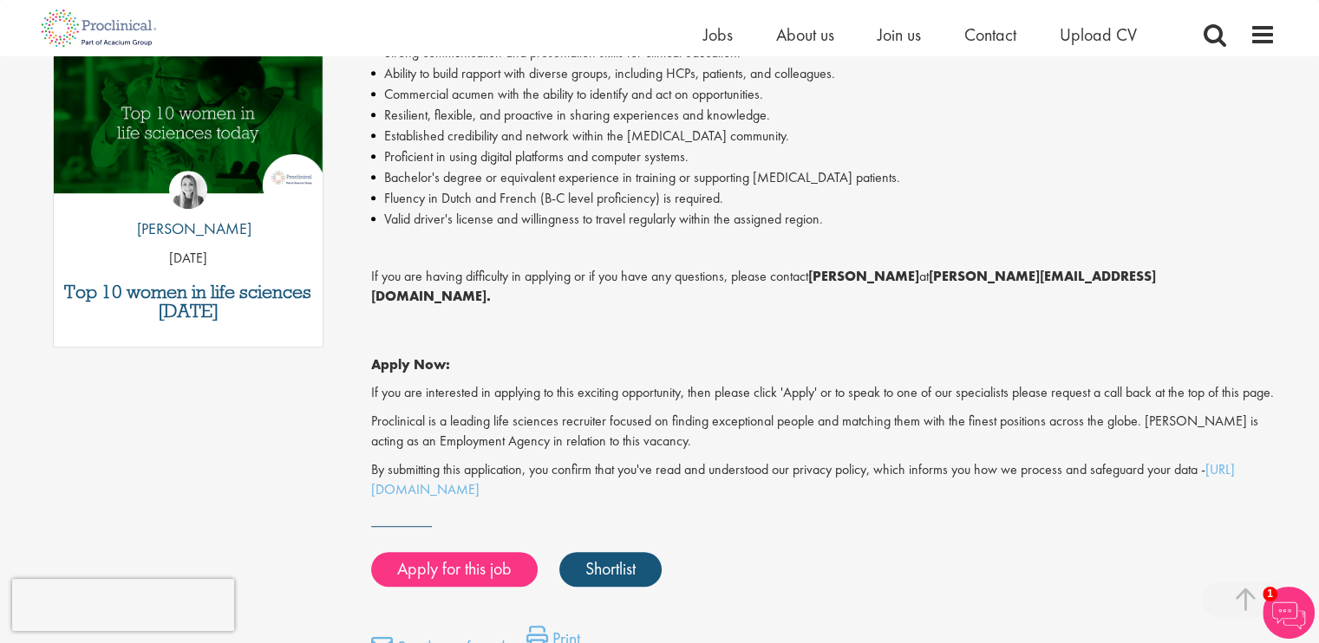
scroll to position [954, 0]
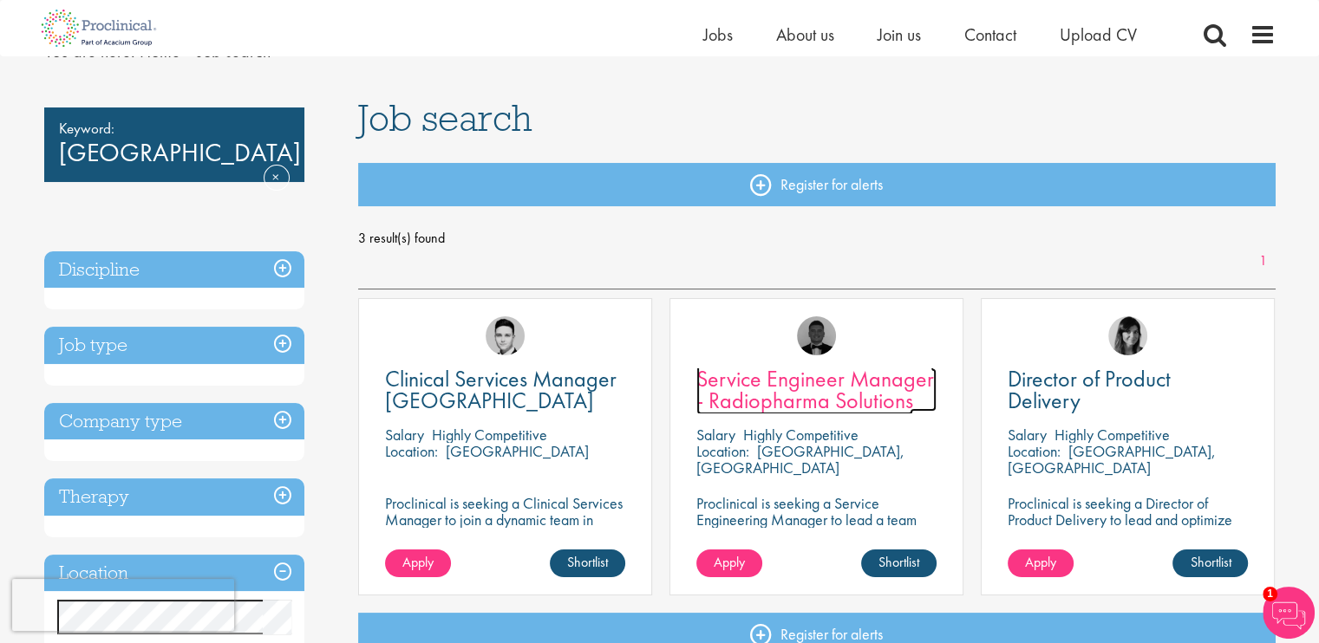
click at [847, 390] on span "Service Engineer Manager - Radiopharma Solutions" at bounding box center [815, 389] width 238 height 51
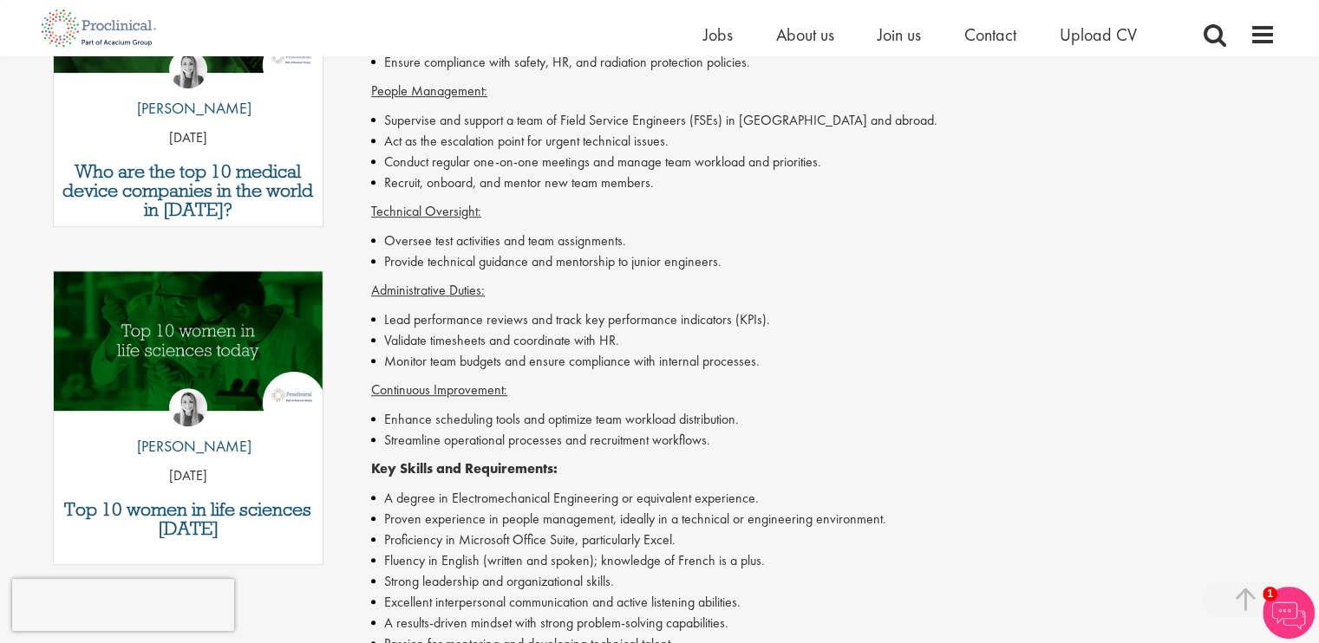
scroll to position [780, 0]
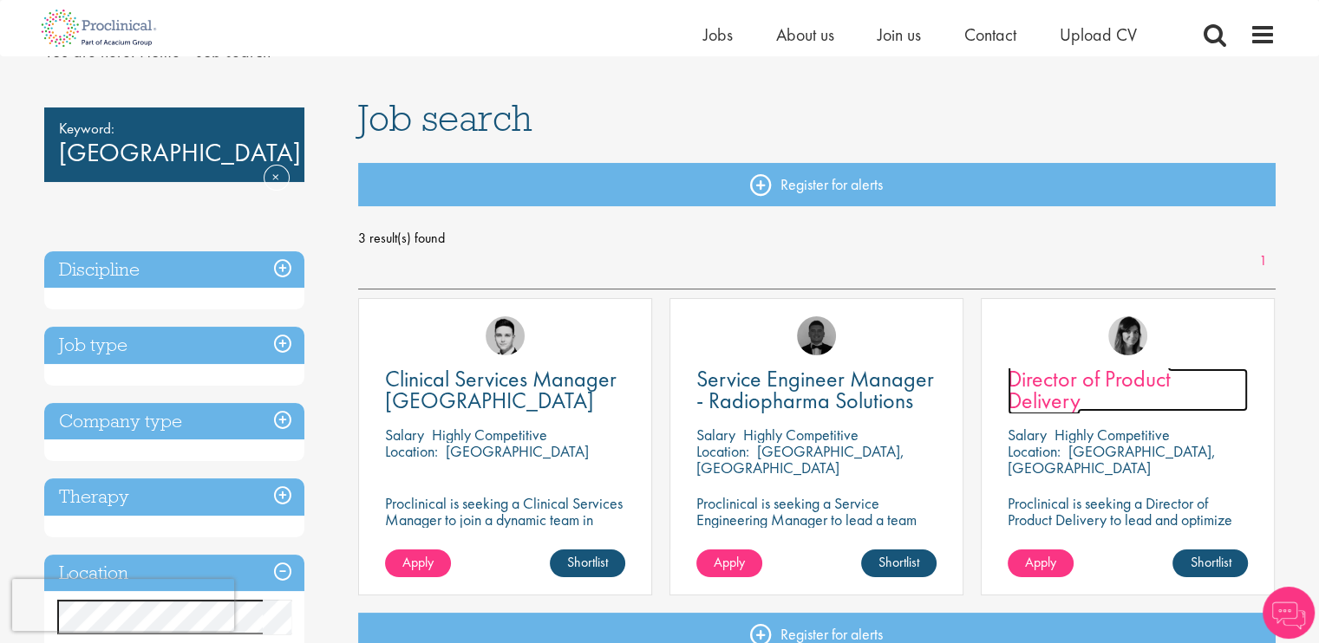
click at [1089, 375] on span "Director of Product Delivery" at bounding box center [1088, 389] width 163 height 51
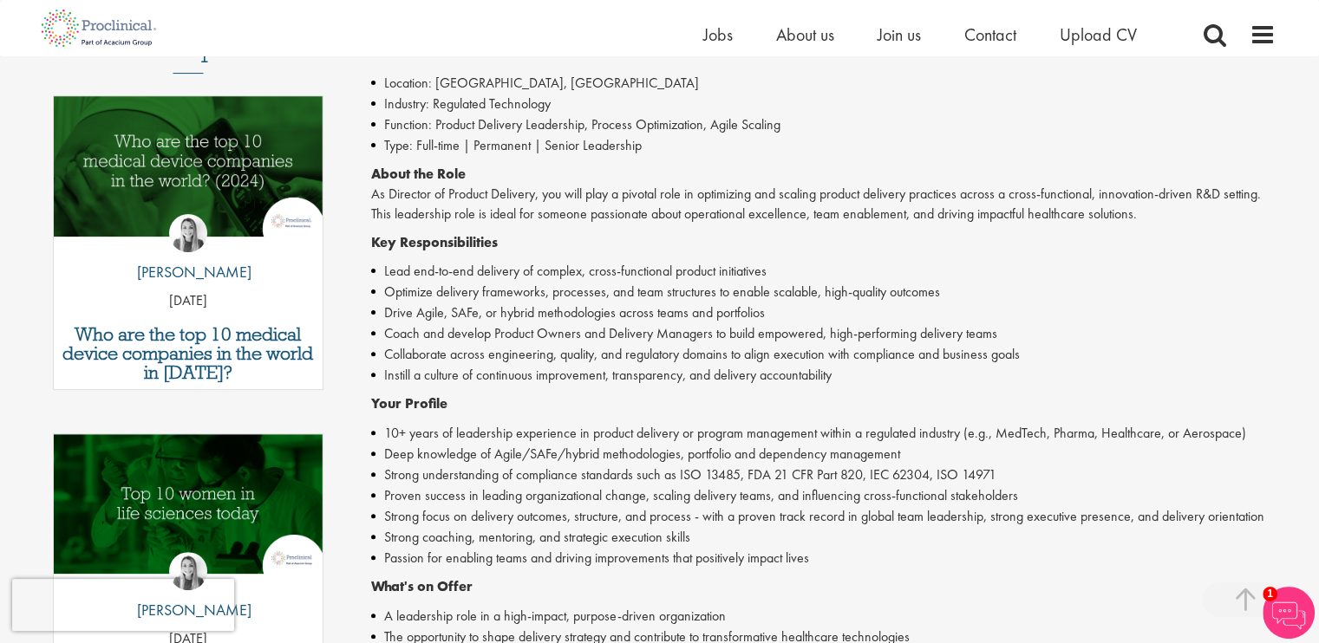
scroll to position [520, 0]
